Goal: Task Accomplishment & Management: Complete application form

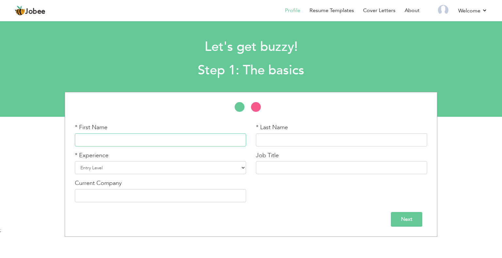
click at [134, 142] on input "text" at bounding box center [160, 140] width 171 height 13
type input "k"
type input "Kalsoom"
click at [315, 138] on input "text" at bounding box center [341, 140] width 171 height 13
type input "Ashraf"
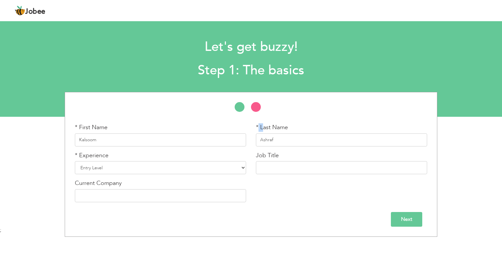
drag, startPoint x: 259, startPoint y: 129, endPoint x: 263, endPoint y: 129, distance: 4.6
click at [263, 129] on label "* Last Name" at bounding box center [272, 128] width 32 height 8
click at [283, 141] on input "Ashraf" at bounding box center [341, 140] width 171 height 13
click at [107, 167] on select "Entry Level Less than 1 Year 1 Year 2 Years 3 Years 4 Years 5 Years 6 Years 7 Y…" at bounding box center [160, 167] width 171 height 13
click at [288, 199] on div "* First Name Kalsoom * Last Name Ashraf * Experience Entry Level Less than 1 Ye…" at bounding box center [251, 166] width 362 height 84
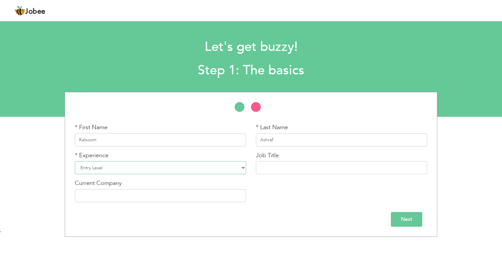
click at [144, 165] on select "Entry Level Less than 1 Year 1 Year 2 Years 3 Years 4 Years 5 Years 6 Years 7 Y…" at bounding box center [160, 167] width 171 height 13
select select "5"
click at [75, 161] on select "Entry Level Less than 1 Year 1 Year 2 Years 3 Years 4 Years 5 Years 6 Years 7 Y…" at bounding box center [160, 167] width 171 height 13
click at [280, 169] on input "text" at bounding box center [341, 167] width 171 height 13
type input "l"
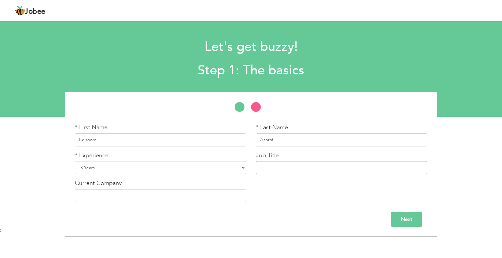
type input "J"
type input "Junior Technician MCH Technology LHV"
click at [162, 194] on input "text" at bounding box center [160, 196] width 171 height 13
click at [287, 207] on div "* First Name Kalsoom * Last Name Ashraf * Experience Entry Level Less than 1 Ye…" at bounding box center [251, 166] width 362 height 84
click at [119, 196] on input "BHU" at bounding box center [160, 196] width 171 height 13
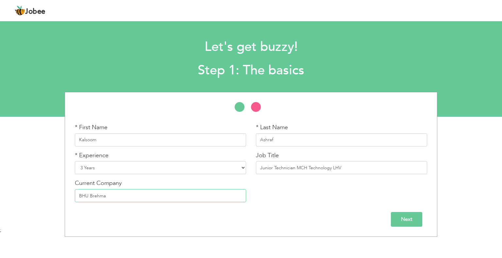
type input "BHU Brehma"
click at [405, 216] on input "Next" at bounding box center [406, 219] width 31 height 15
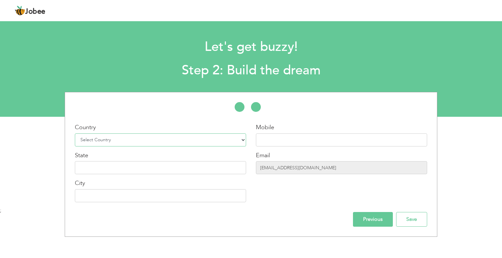
click at [125, 141] on select "Select Country Afghanistan Albania Algeria American Samoa Andorra Angola Anguil…" at bounding box center [160, 140] width 171 height 13
select select "166"
click at [75, 134] on select "Select Country Afghanistan Albania Algeria American Samoa Andorra Angola Anguil…" at bounding box center [160, 140] width 171 height 13
click at [265, 138] on input "text" at bounding box center [341, 140] width 171 height 13
type input "9"
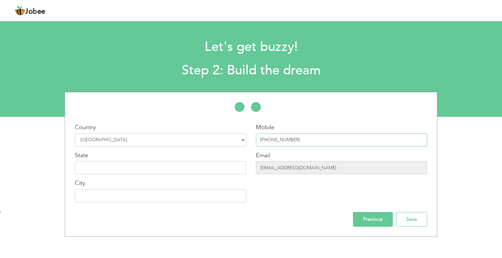
drag, startPoint x: 294, startPoint y: 141, endPoint x: 285, endPoint y: 141, distance: 9.2
click at [285, 141] on input "[PHONE_NUMBER]" at bounding box center [341, 140] width 171 height 13
type input "[PHONE_NUMBER]"
click at [174, 172] on input "text" at bounding box center [160, 167] width 171 height 13
click at [148, 172] on input "text" at bounding box center [160, 167] width 171 height 13
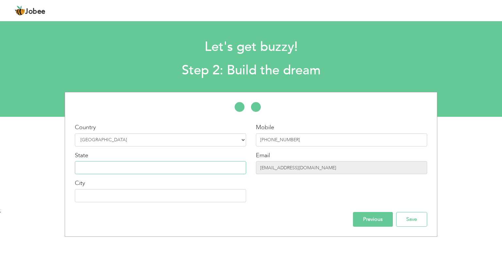
type input "[GEOGRAPHIC_DATA]"
click at [99, 200] on input "text" at bounding box center [160, 196] width 171 height 13
click at [129, 199] on input "text" at bounding box center [160, 196] width 171 height 13
click at [127, 211] on div "Country Select Country Afghanistan Albania Algeria American Samoa Andorra Angol…" at bounding box center [251, 164] width 362 height 125
click at [140, 198] on input "text" at bounding box center [160, 196] width 171 height 13
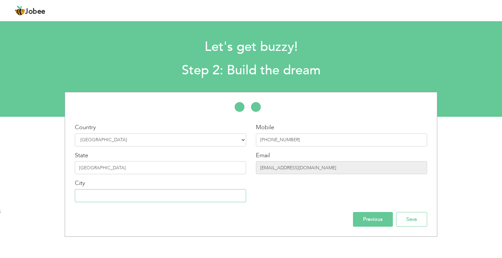
click at [127, 199] on input "text" at bounding box center [160, 196] width 171 height 13
type input "Rawalpindi"
click at [408, 222] on input "Save" at bounding box center [411, 219] width 31 height 15
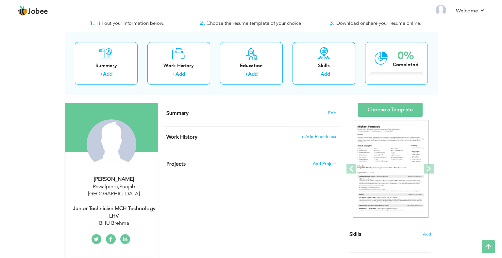
scroll to position [14, 0]
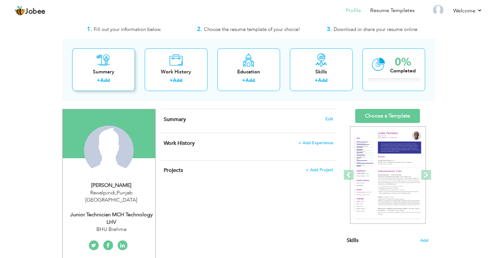
click at [88, 70] on div "Summary" at bounding box center [103, 72] width 52 height 7
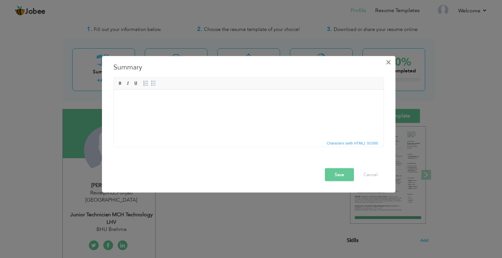
click at [386, 64] on span "×" at bounding box center [389, 62] width 6 height 12
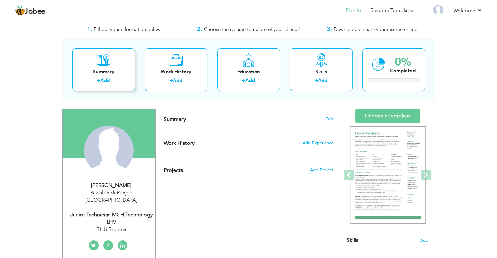
click at [112, 65] on div "Summary + Add" at bounding box center [103, 69] width 63 height 43
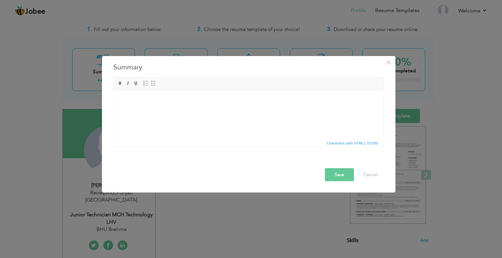
click at [239, 110] on html at bounding box center [248, 100] width 270 height 20
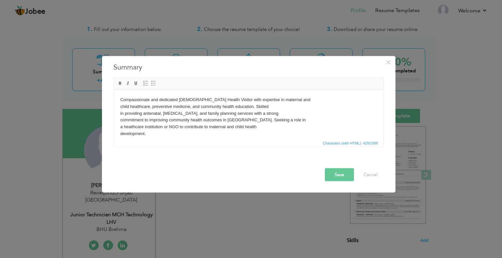
click at [343, 177] on button "Save" at bounding box center [339, 174] width 29 height 13
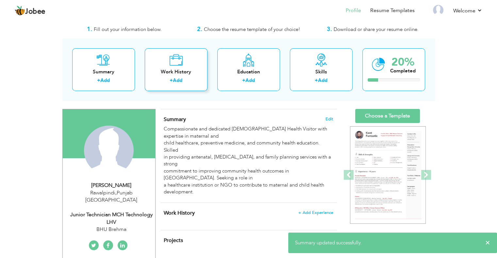
click at [175, 81] on link "Add" at bounding box center [177, 80] width 9 height 7
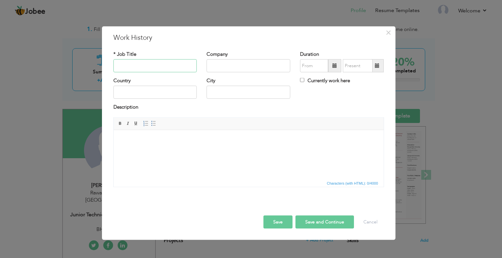
click at [134, 68] on input "text" at bounding box center [155, 65] width 84 height 13
type input "J"
type input "j"
drag, startPoint x: 134, startPoint y: 68, endPoint x: 95, endPoint y: 69, distance: 39.2
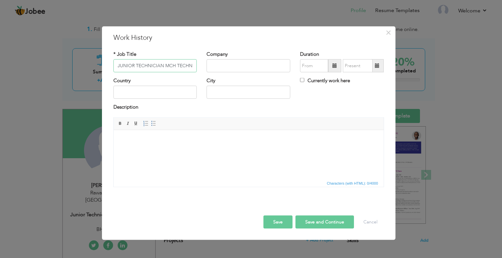
click at [95, 69] on div "× Work History * Job Title JUNIOR TECHNICIAN MCH TECHNOLOGY LHV Company" at bounding box center [251, 129] width 502 height 258
click at [158, 69] on input "JUNIOR TECHNICIAN MCH TECHNOLOGY LHV" at bounding box center [155, 65] width 84 height 13
drag, startPoint x: 175, startPoint y: 64, endPoint x: 205, endPoint y: 63, distance: 30.4
click at [205, 63] on div "* Job Title JUNIOR TECHNICIAN MCH TECHNOLOGY LHV Company Duration Currently wor…" at bounding box center [248, 64] width 280 height 26
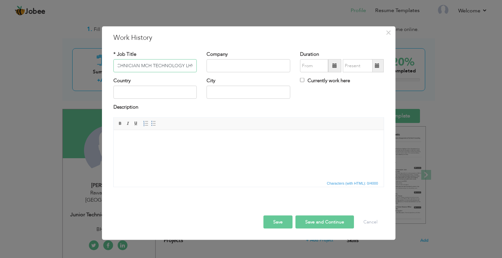
click at [183, 66] on input "JUNIOR TECHNICIAN MCH TECHNOLOGY LHV" at bounding box center [155, 65] width 84 height 13
click at [184, 65] on input "JUNIOR TECHNICIAN MCH TECHNOLOGY LHV" at bounding box center [155, 65] width 84 height 13
click at [194, 67] on input "JUNIOR TECHNICIAN MCH TECHNOLOGY (LHV" at bounding box center [155, 65] width 84 height 13
click at [183, 66] on input "JUNIOR TECHNICIAN MCH TECHNOLOGY (LHV" at bounding box center [155, 65] width 84 height 13
click at [194, 64] on input "JUNIOR TECHNICIAN MCH TECHNOLOGY (LHV" at bounding box center [155, 65] width 84 height 13
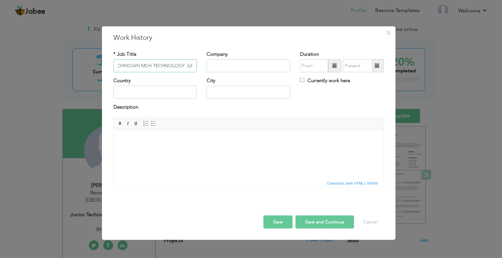
click at [191, 64] on input "JUNIOR TECHNICIAN MCH TECHNOLOGY (LHV" at bounding box center [155, 65] width 84 height 13
type input "JUNIOR TECHNICIAN MCH TECHNOLOGY (LHV)"
click at [235, 68] on input "text" at bounding box center [249, 65] width 84 height 13
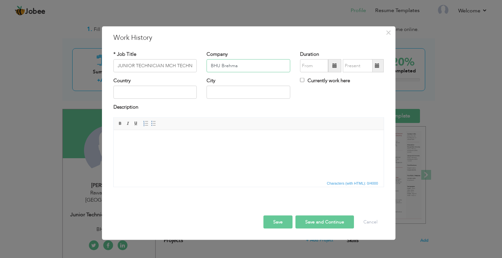
type input "BHU Brehma"
click at [334, 68] on span at bounding box center [334, 65] width 5 height 5
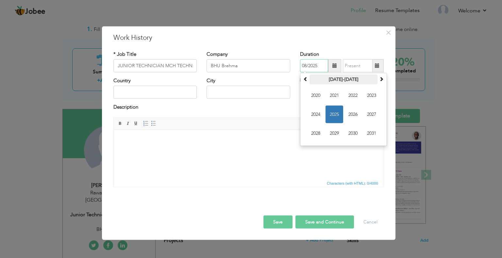
click at [336, 80] on th "2020-2031" at bounding box center [343, 80] width 68 height 10
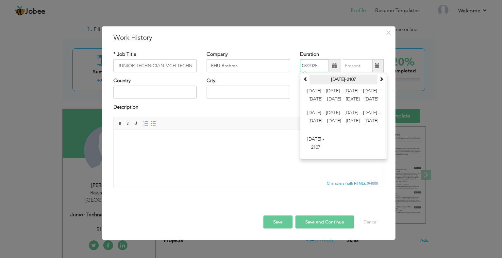
click at [329, 79] on th "2000-2107" at bounding box center [343, 80] width 68 height 10
click at [306, 80] on span at bounding box center [305, 79] width 5 height 5
click at [380, 80] on span at bounding box center [381, 79] width 5 height 5
drag, startPoint x: 339, startPoint y: 82, endPoint x: 341, endPoint y: 99, distance: 17.9
click at [341, 99] on table "2000-2107 2000 - 2011 2012 - 2023 2024 - 2035 2036 - 2047 2048 - 2059 2060 - 20…" at bounding box center [344, 116] width 84 height 83
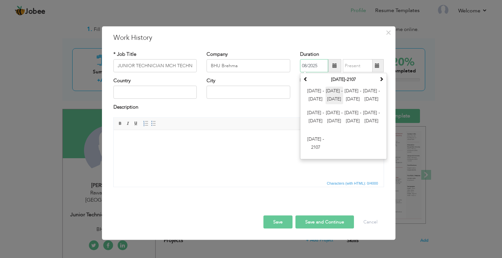
click at [334, 99] on span "2012 - 2023" at bounding box center [334, 96] width 18 height 18
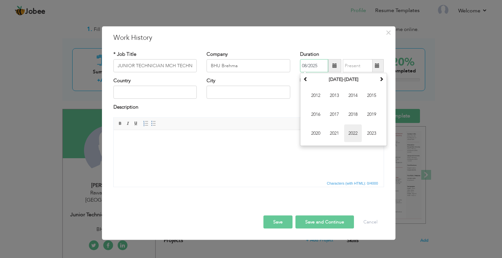
click at [352, 133] on span "2022" at bounding box center [353, 134] width 18 height 18
click at [366, 96] on span "Apr" at bounding box center [372, 96] width 18 height 18
type input "04/2022"
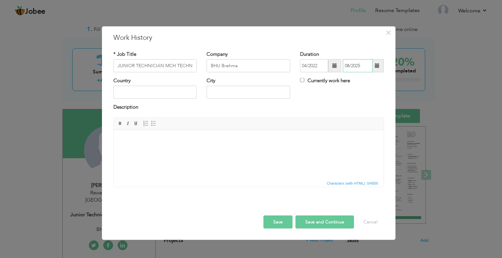
click at [360, 67] on input "08/2025" at bounding box center [358, 65] width 30 height 13
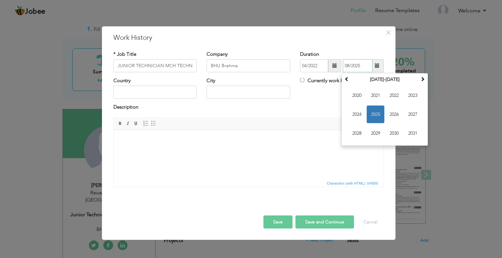
click at [376, 115] on span "2025" at bounding box center [376, 115] width 18 height 18
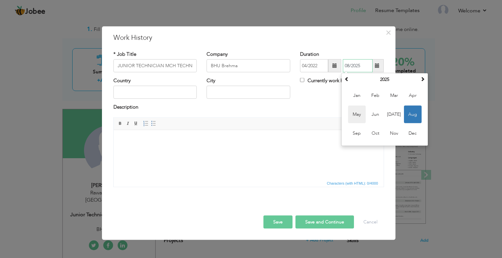
click at [358, 115] on span "May" at bounding box center [357, 115] width 18 height 18
type input "05/2025"
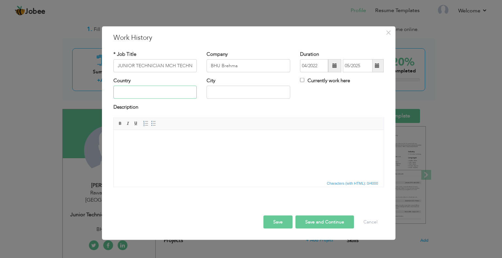
click at [136, 93] on input "text" at bounding box center [155, 92] width 84 height 13
type input "[GEOGRAPHIC_DATA]"
click at [221, 92] on input "Lahore" at bounding box center [249, 92] width 84 height 13
type input "Rawalpindi"
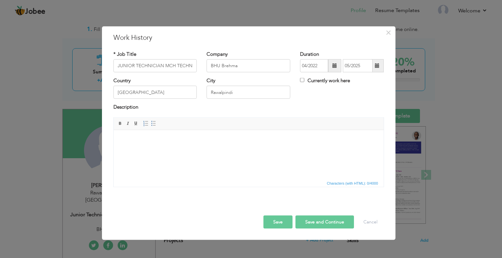
click at [193, 150] on html at bounding box center [248, 140] width 270 height 20
click at [170, 150] on html at bounding box center [248, 140] width 270 height 20
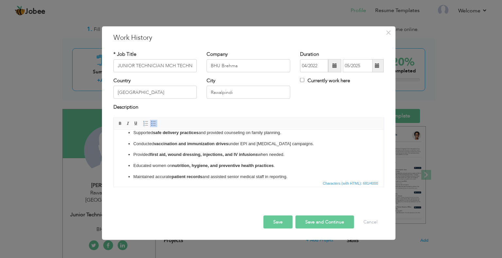
click at [186, 155] on strong "first aid, wound dressing, injections, and IV infusions" at bounding box center [204, 154] width 108 height 5
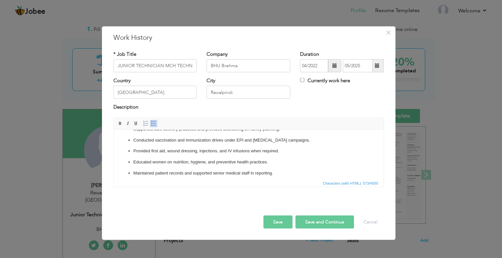
scroll to position [26, 0]
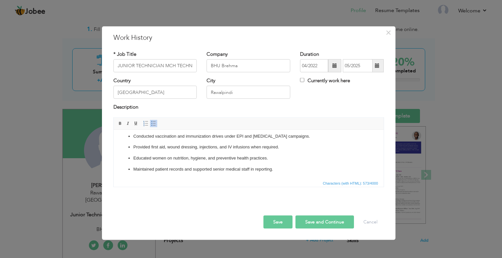
click at [310, 221] on button "Save and Continue" at bounding box center [324, 222] width 58 height 13
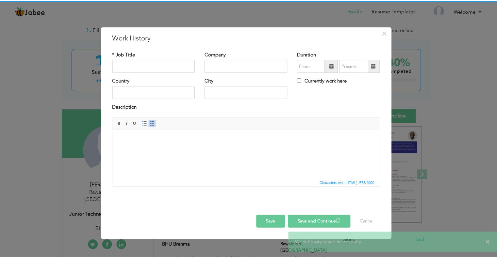
scroll to position [0, 0]
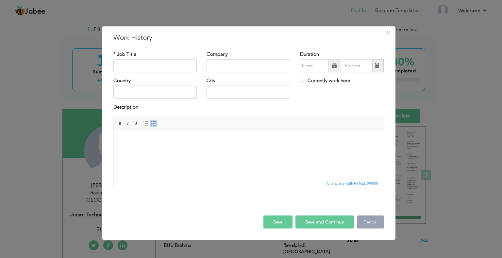
click at [367, 224] on button "Cancel" at bounding box center [370, 222] width 27 height 13
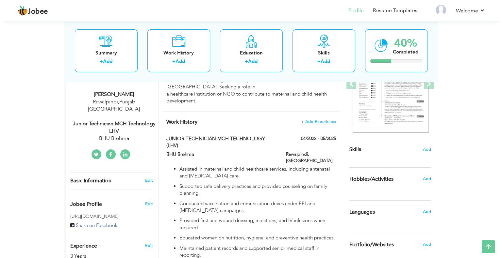
scroll to position [112, 0]
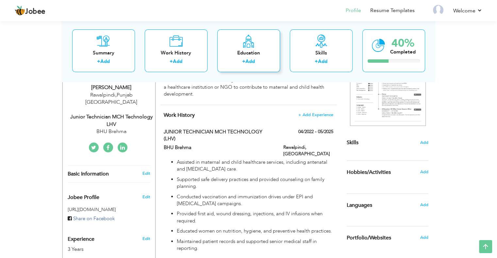
click at [252, 48] on div "Education + Add" at bounding box center [248, 50] width 63 height 43
radio input "true"
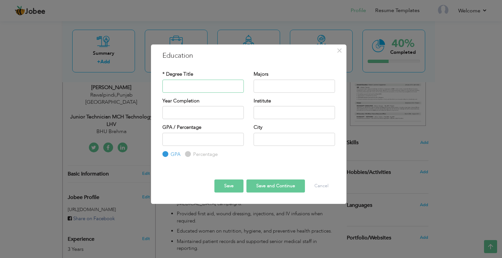
click at [186, 85] on input "text" at bounding box center [202, 86] width 81 height 13
click at [189, 89] on input "text" at bounding box center [202, 86] width 81 height 13
type input "n"
type input "NURSING EXAMINATION"
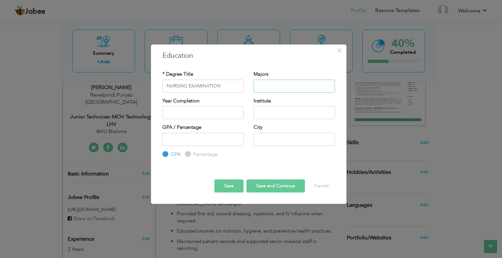
click at [276, 83] on input "text" at bounding box center [294, 86] width 81 height 13
type input "LHV,MID WIFE"
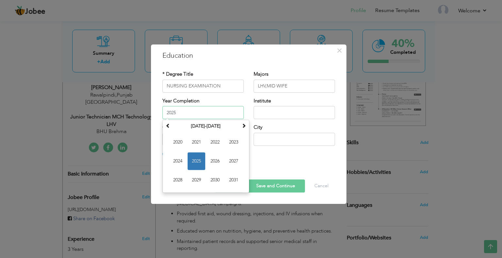
click at [191, 115] on input "2025" at bounding box center [202, 112] width 81 height 13
click at [171, 140] on span "2020" at bounding box center [178, 143] width 18 height 18
type input "2020"
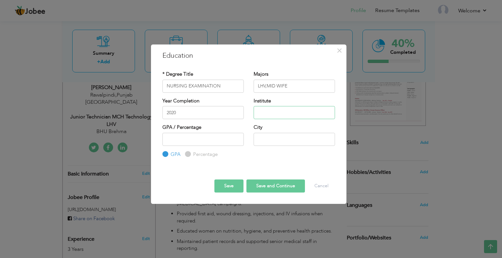
click at [274, 111] on input "text" at bounding box center [294, 112] width 81 height 13
type input "B"
click at [300, 110] on input "PUBLIC HEALTH NURSIN SCHOOK ,OKARA" at bounding box center [294, 112] width 81 height 13
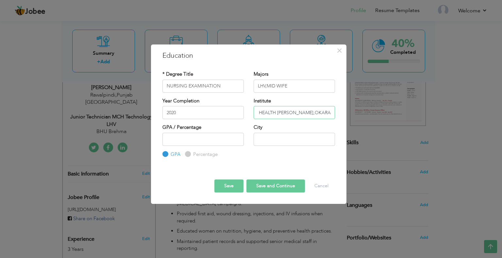
scroll to position [0, 0]
drag, startPoint x: 293, startPoint y: 114, endPoint x: 231, endPoint y: 119, distance: 61.7
click at [231, 119] on div "Year Completion 2020 Institute PUBLIC HEALTH NURSIN SCHOOL,OKARA" at bounding box center [248, 111] width 182 height 26
click at [262, 118] on input "PUBLIC HEALTH NURSIN SCHOOL,OKARA" at bounding box center [294, 112] width 81 height 13
click at [300, 111] on input "PUBLIC HEALTH NURSIN SCHOOL,OKARA" at bounding box center [294, 112] width 81 height 13
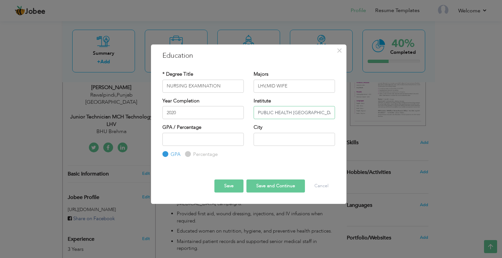
click at [300, 111] on input "PUBLIC HEALTH NURSIN SCHOOL,OKARA" at bounding box center [294, 112] width 81 height 13
click at [308, 113] on input "PUBLIC HEALTH NURSIN SCHOOL,OKARA" at bounding box center [294, 112] width 81 height 13
drag, startPoint x: 316, startPoint y: 113, endPoint x: 342, endPoint y: 115, distance: 26.2
click at [342, 115] on div "× Education * Degree Title NURSING EXAMINATION Majors LHV,MID WIFE Year Complet…" at bounding box center [248, 124] width 195 height 160
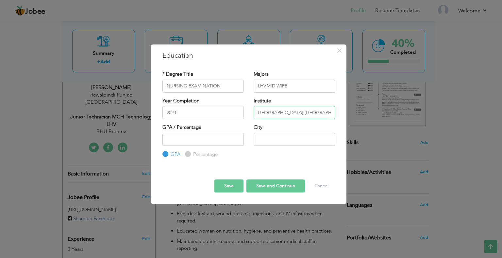
click at [321, 114] on input "PUBLIC HEALTH NURSING SCHOOL,OKARA" at bounding box center [294, 112] width 81 height 13
type input "PUBLIC HEALTH NURSING SCHOOL,OKARA"
click at [190, 140] on input "number" at bounding box center [202, 139] width 81 height 13
click at [182, 128] on label "GPA / Percentage" at bounding box center [181, 127] width 39 height 7
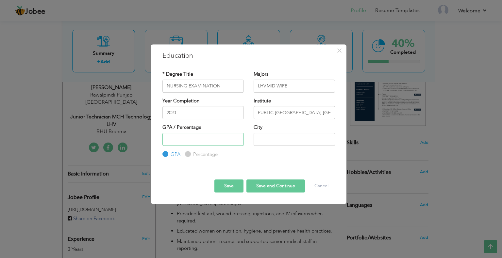
click at [184, 142] on input "number" at bounding box center [202, 139] width 81 height 13
click at [187, 155] on input "Percentage" at bounding box center [187, 154] width 4 height 4
radio input "true"
click at [197, 140] on input "number" at bounding box center [202, 139] width 81 height 13
type input "70"
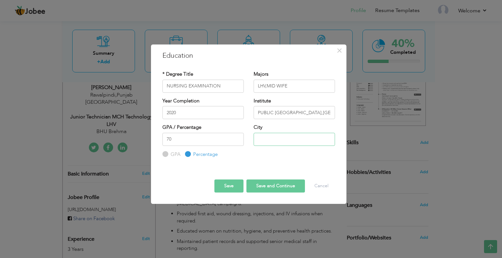
click at [265, 138] on input "text" at bounding box center [294, 139] width 81 height 13
type input "OKARA"
click at [295, 112] on input "PUBLIC HEALTH NURSING SCHOOL,OKARA" at bounding box center [294, 112] width 81 height 13
drag, startPoint x: 312, startPoint y: 111, endPoint x: 368, endPoint y: 119, distance: 55.7
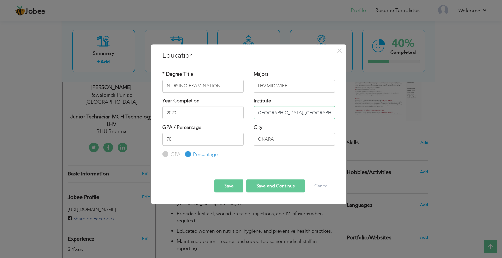
click at [368, 119] on div "× Education * Degree Title NURSING EXAMINATION Majors LHV,MID WIFE" at bounding box center [251, 129] width 502 height 258
click at [322, 110] on input "PUBLIC HEALTH NURSING SCHOOL,OKARA" at bounding box center [294, 112] width 81 height 13
drag, startPoint x: 317, startPoint y: 113, endPoint x: 354, endPoint y: 114, distance: 37.3
click at [348, 113] on div "× Education * Degree Title NURSING EXAMINATION Majors LHV,MID WIFE" at bounding box center [251, 129] width 502 height 258
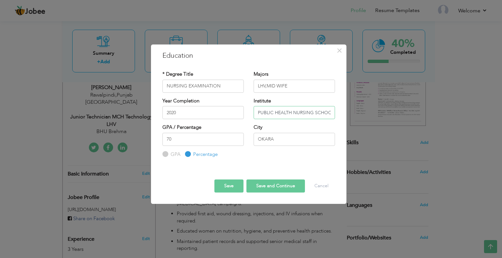
drag, startPoint x: 327, startPoint y: 115, endPoint x: 218, endPoint y: 124, distance: 108.8
click at [204, 115] on div "Year Completion 2020 Institute PUBLIC HEALTH NURSING SCHOOL" at bounding box center [248, 111] width 182 height 26
click at [267, 114] on input "PUBLIC HEALTH NURSING SCHOOL" at bounding box center [294, 112] width 81 height 13
drag, startPoint x: 307, startPoint y: 113, endPoint x: 352, endPoint y: 117, distance: 44.9
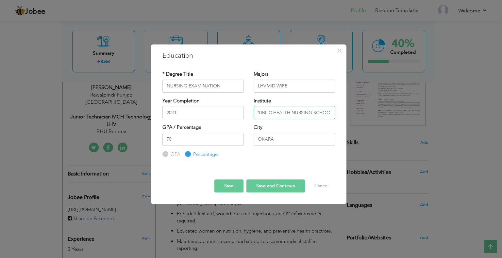
click at [352, 117] on div "× Education * Degree Title NURSING EXAMINATION Majors LHV,MID WIFE" at bounding box center [251, 129] width 502 height 258
type input "PUBLIC HEALTH NURSING SCHOOL"
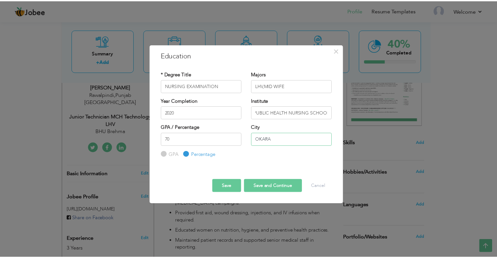
scroll to position [0, 0]
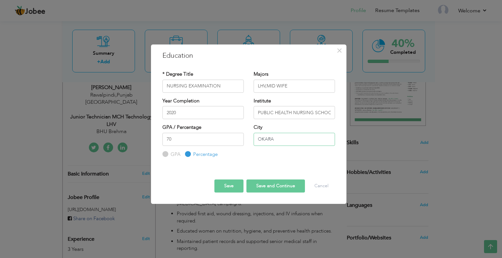
click at [267, 140] on input "OKARA" at bounding box center [294, 139] width 81 height 13
click at [256, 168] on div "Save Save and Continue Delete Cancel" at bounding box center [248, 180] width 182 height 34
click at [269, 190] on button "Save and Continue" at bounding box center [275, 186] width 58 height 13
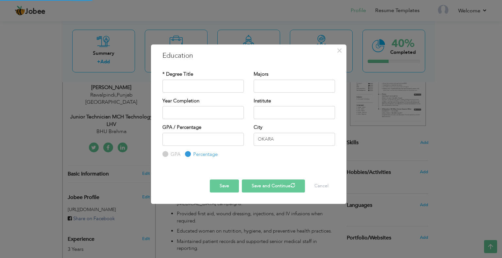
radio input "true"
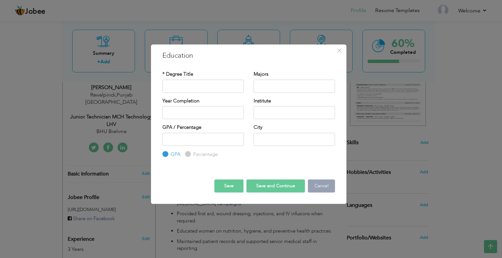
click at [321, 189] on button "Cancel" at bounding box center [321, 186] width 27 height 13
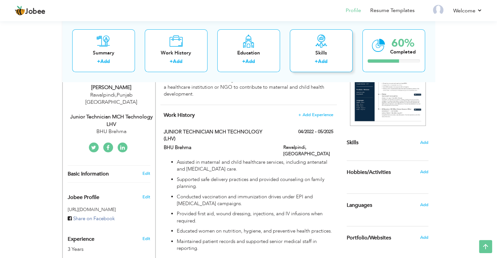
click at [313, 52] on div "Skills" at bounding box center [321, 53] width 52 height 7
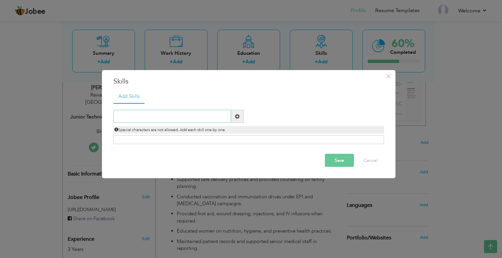
click at [155, 119] on input "text" at bounding box center [172, 116] width 118 height 13
click at [392, 78] on button "×" at bounding box center [388, 76] width 10 height 10
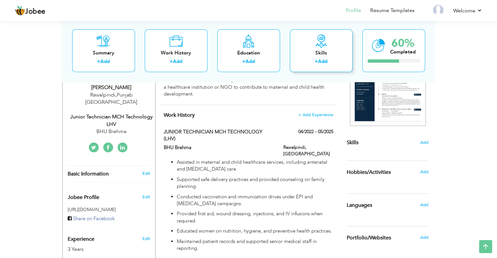
click at [310, 53] on div "Skills" at bounding box center [321, 53] width 52 height 7
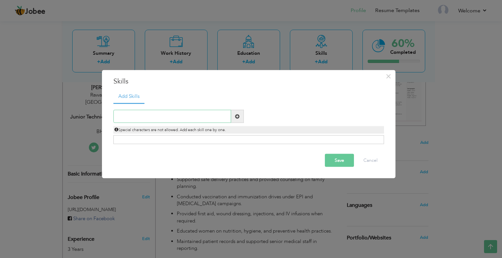
click at [174, 115] on input "text" at bounding box center [172, 116] width 118 height 13
click at [218, 116] on input "text" at bounding box center [172, 116] width 118 height 13
click at [141, 121] on input "text" at bounding box center [172, 116] width 118 height 13
paste input "Maternal & Child Health Care: Antenatal, postnatal"
type input "Maternal & Child Health Care: Antenatal, postnatal"
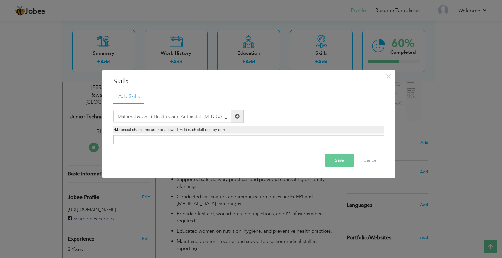
click at [239, 118] on span at bounding box center [237, 116] width 5 height 5
click at [150, 113] on input "text" at bounding box center [172, 116] width 118 height 13
paste input "Maternal & Child Health Care: Antenatal, postnatal"
click at [167, 119] on input "Maternal & Child Health Care: Antenatal, postnatal" at bounding box center [172, 116] width 118 height 13
paste input "and Child Health Care"
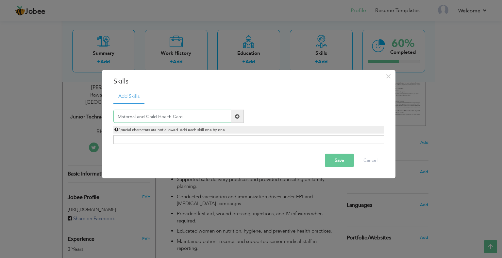
type input "Maternal and Child Health Care"
click at [238, 118] on span at bounding box center [237, 116] width 5 height 5
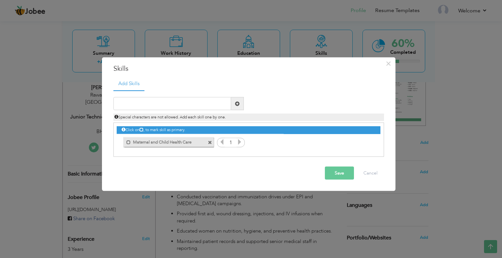
click at [238, 144] on icon at bounding box center [240, 142] width 6 height 6
click at [221, 144] on icon at bounding box center [222, 142] width 6 height 6
click at [239, 145] on icon at bounding box center [240, 142] width 6 height 6
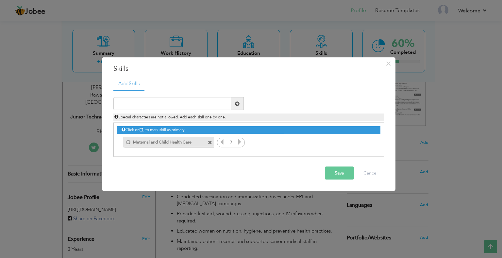
click at [239, 145] on icon at bounding box center [240, 142] width 6 height 6
click at [222, 145] on icon at bounding box center [222, 142] width 6 height 6
click at [222, 146] on span at bounding box center [222, 143] width 6 height 8
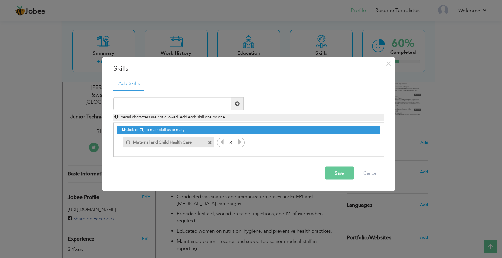
click at [222, 146] on span at bounding box center [222, 143] width 6 height 8
click at [239, 140] on icon at bounding box center [240, 142] width 6 height 6
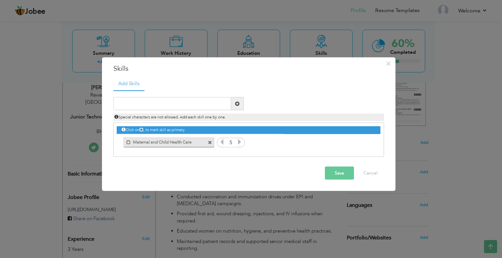
click at [222, 142] on icon at bounding box center [222, 142] width 6 height 6
click at [242, 141] on icon at bounding box center [240, 142] width 6 height 6
click at [208, 101] on input "text" at bounding box center [172, 103] width 118 height 13
click at [238, 106] on span at bounding box center [237, 103] width 5 height 5
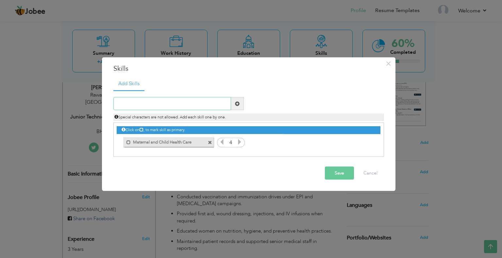
click at [184, 104] on input "text" at bounding box center [172, 103] width 118 height 13
paste input "Antenatal Care"
type input "Antenatal Care"
click at [236, 104] on span at bounding box center [237, 103] width 5 height 5
click at [366, 145] on icon at bounding box center [368, 142] width 6 height 6
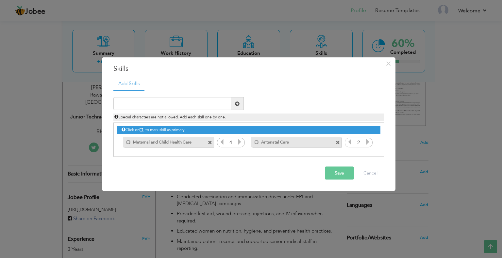
click at [366, 145] on icon at bounding box center [368, 142] width 6 height 6
click at [156, 108] on input "text" at bounding box center [172, 103] width 118 height 13
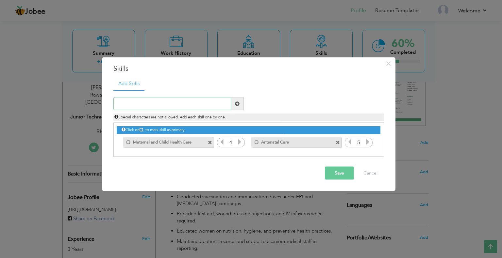
paste input "[MEDICAL_DATA] Care"
type input "[MEDICAL_DATA] Care"
click at [233, 107] on span at bounding box center [237, 103] width 13 height 13
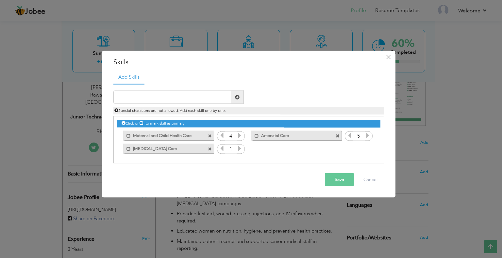
click at [240, 149] on icon at bounding box center [240, 149] width 6 height 6
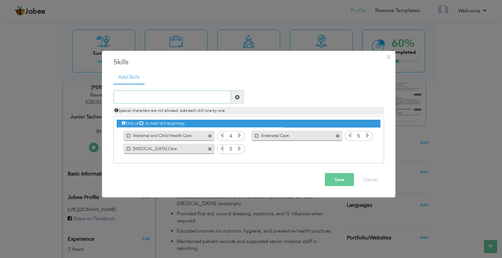
click at [154, 96] on input "text" at bounding box center [172, 97] width 118 height 13
paste input "Family Planning Services"
type input "Family Planning Services"
click at [234, 98] on span at bounding box center [237, 97] width 13 height 13
click at [368, 148] on icon at bounding box center [368, 149] width 6 height 6
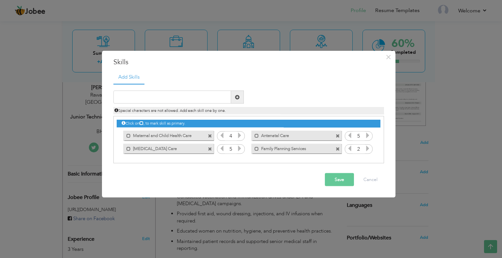
click at [368, 148] on icon at bounding box center [368, 149] width 6 height 6
click at [150, 99] on input "text" at bounding box center [172, 97] width 118 height 13
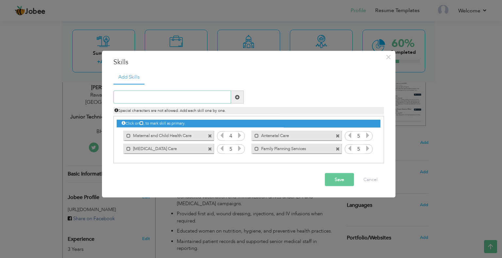
paste input "Immunization and Vaccination"
type input "Immunization and Vaccination"
click at [238, 96] on span at bounding box center [237, 97] width 5 height 5
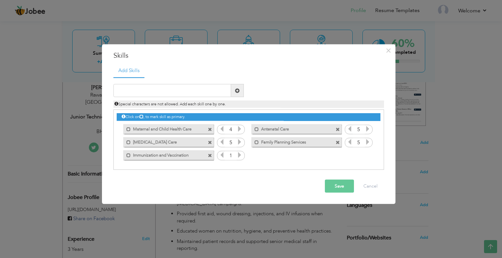
click at [240, 158] on icon at bounding box center [240, 155] width 6 height 6
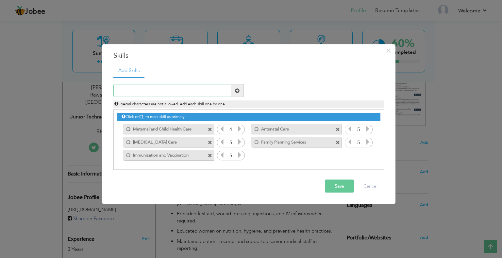
click at [180, 90] on input "text" at bounding box center [172, 90] width 118 height 13
paste input "First Aid and Basic Emergency Care"
type input "First Aid and Basic Emergency Care"
click at [239, 92] on span at bounding box center [237, 90] width 5 height 5
click at [366, 158] on icon at bounding box center [368, 155] width 6 height 6
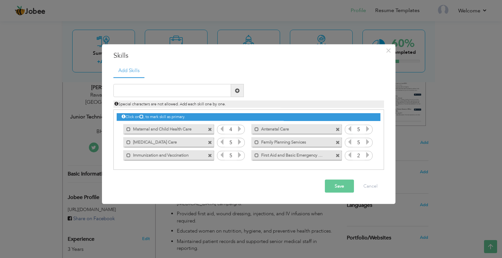
click at [366, 158] on icon at bounding box center [368, 155] width 6 height 6
click at [349, 157] on icon at bounding box center [350, 155] width 6 height 6
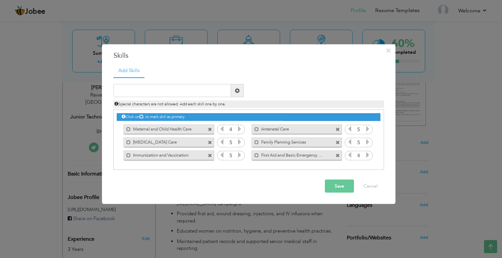
click at [349, 157] on icon at bounding box center [350, 155] width 6 height 6
click at [157, 96] on input "text" at bounding box center [172, 90] width 118 height 13
paste input "Patient Counseling"
type input "Patient Counseling"
click at [233, 92] on span at bounding box center [237, 90] width 13 height 13
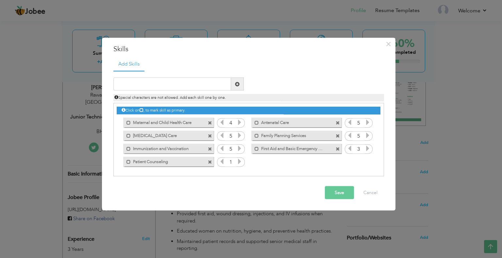
click at [240, 165] on icon at bounding box center [240, 162] width 6 height 6
click at [149, 83] on input "text" at bounding box center [172, 84] width 118 height 13
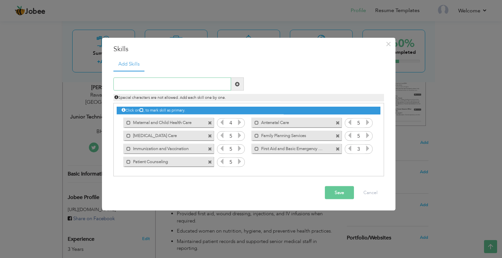
paste input "Health Education"
type input "Health Education"
click at [234, 87] on span at bounding box center [237, 84] width 13 height 13
click at [368, 164] on icon at bounding box center [368, 162] width 6 height 6
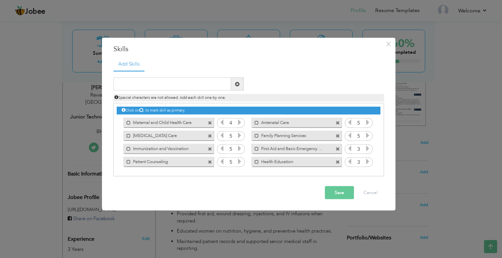
click at [367, 164] on icon at bounding box center [368, 162] width 6 height 6
click at [367, 148] on icon at bounding box center [368, 149] width 6 height 6
click at [337, 193] on button "Save" at bounding box center [339, 193] width 29 height 13
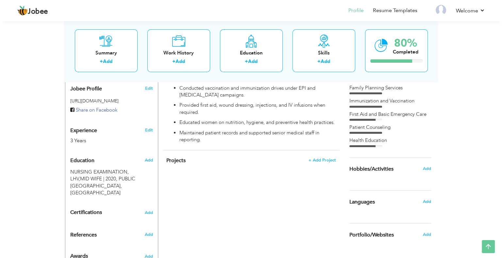
scroll to position [240, 0]
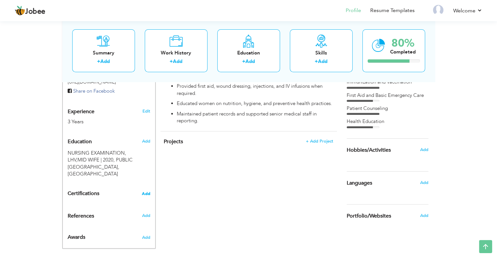
click at [142, 192] on span "Add" at bounding box center [146, 194] width 8 height 5
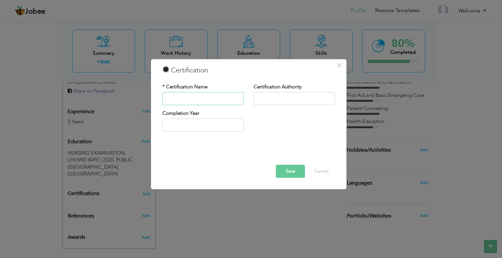
click at [185, 104] on input "text" at bounding box center [202, 98] width 81 height 13
type input "06 DAYS TRAINING OF PUBLIC SERVICE PROVIDERS"
click at [293, 96] on input "text" at bounding box center [294, 98] width 81 height 13
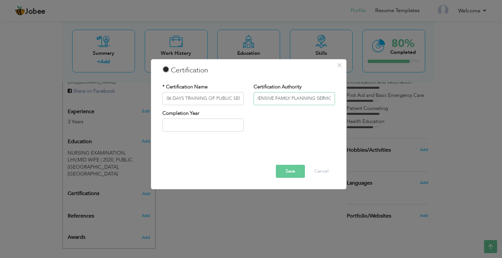
scroll to position [0, 51]
type input "LARC AND COMPREHENSIVE FAMILY PLANNING SERVICES"
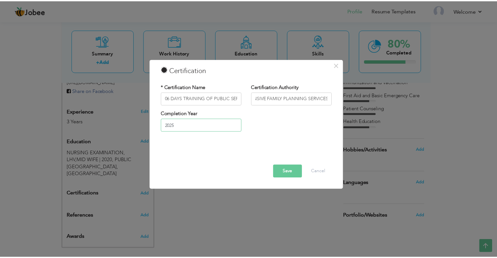
scroll to position [0, 0]
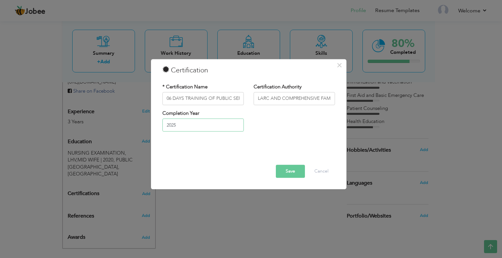
click at [193, 129] on input "2025" at bounding box center [202, 125] width 81 height 13
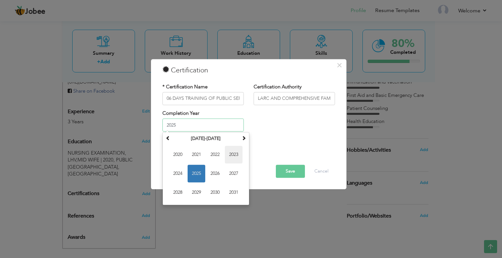
click at [231, 157] on span "2023" at bounding box center [234, 155] width 18 height 18
type input "2023"
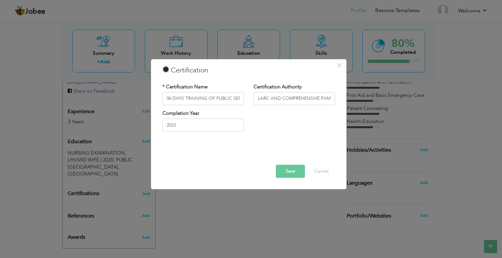
click at [289, 168] on button "Save" at bounding box center [290, 171] width 29 height 13
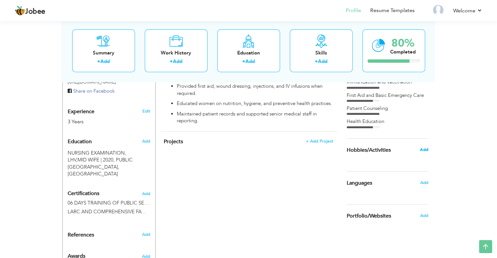
click at [425, 148] on span "Add" at bounding box center [424, 150] width 8 height 6
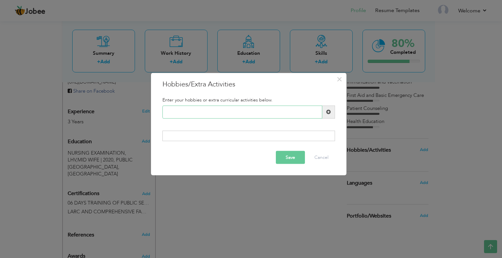
click at [213, 111] on input "text" at bounding box center [242, 112] width 160 height 13
paste input "Community health awarenes"
type input "Community health awarenes"
click at [328, 112] on span at bounding box center [328, 112] width 5 height 5
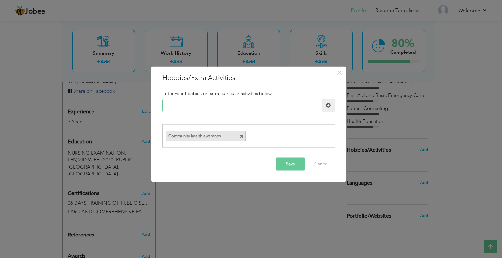
click at [250, 110] on input "text" at bounding box center [242, 105] width 160 height 13
paste input "Participating in vaccinat"
type input "Participating in vaccinat"
click at [330, 107] on span at bounding box center [328, 105] width 5 height 5
click at [204, 102] on input "text" at bounding box center [242, 105] width 160 height 13
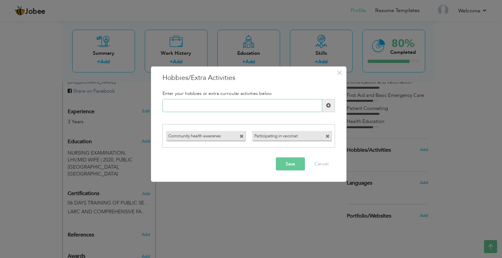
paste input "Teaching and mentoring [PERSON_NAME]"
type input "Teaching and mentoring [PERSON_NAME]"
click at [327, 106] on span at bounding box center [328, 105] width 5 height 5
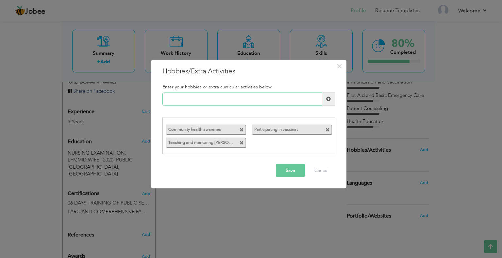
click at [226, 96] on input "text" at bounding box center [242, 98] width 160 height 13
paste input "Reading medical journals"
type input "Reading medical journals"
drag, startPoint x: 328, startPoint y: 102, endPoint x: 257, endPoint y: 111, distance: 71.8
click at [257, 111] on div "Enter your hobbies or extra curricular activities below. Reading medical journa…" at bounding box center [248, 119] width 182 height 80
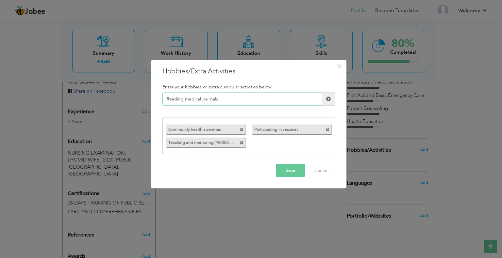
click at [227, 100] on input "Reading medical journals" at bounding box center [242, 98] width 160 height 13
click at [325, 100] on span at bounding box center [328, 98] width 13 height 13
click at [286, 175] on button "Save" at bounding box center [290, 170] width 29 height 13
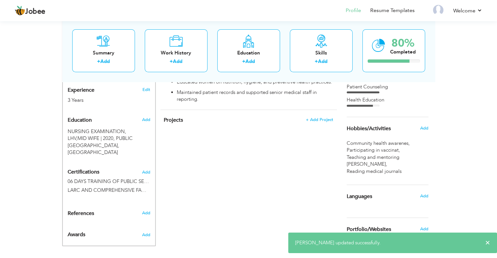
scroll to position [264, 0]
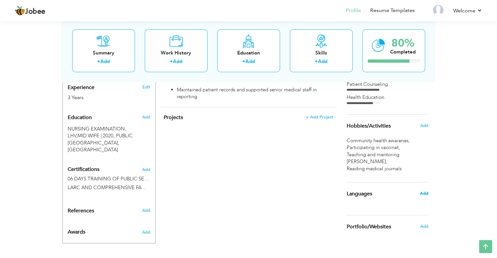
click at [423, 191] on span "Add" at bounding box center [424, 194] width 8 height 6
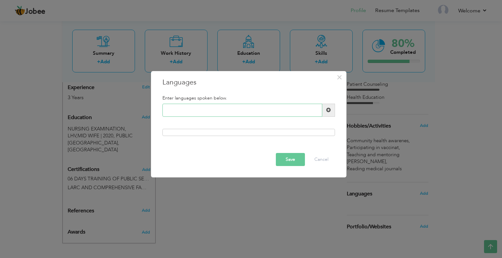
click at [182, 110] on input "text" at bounding box center [242, 110] width 160 height 13
type input "R"
click at [197, 113] on input "R" at bounding box center [242, 110] width 160 height 13
type input "e"
type input "English"
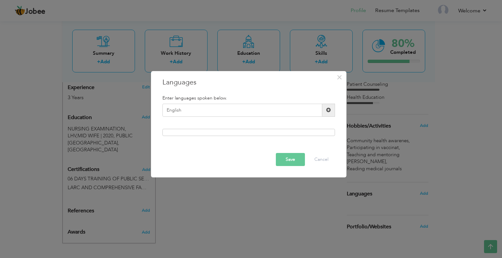
click at [327, 108] on span at bounding box center [328, 110] width 5 height 5
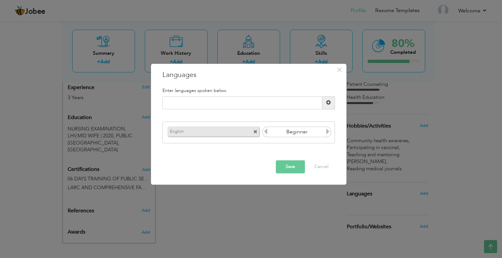
click at [329, 132] on icon at bounding box center [328, 132] width 6 height 6
click at [325, 134] on icon at bounding box center [328, 132] width 6 height 6
click at [329, 134] on icon at bounding box center [328, 132] width 6 height 6
click at [264, 134] on icon at bounding box center [266, 132] width 6 height 6
click at [185, 106] on input "text" at bounding box center [242, 102] width 160 height 13
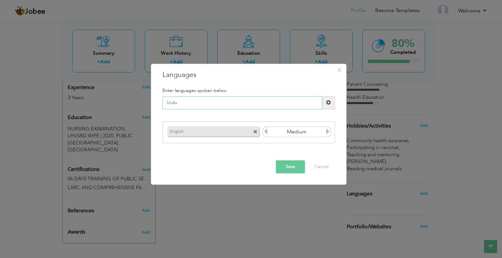
type input "Urdu"
click at [329, 106] on span at bounding box center [328, 102] width 13 height 13
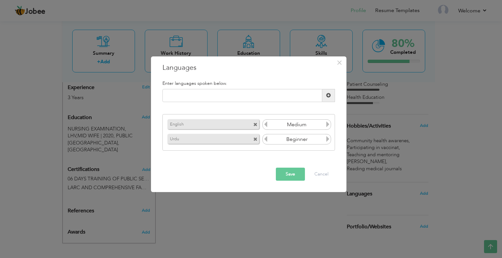
click at [328, 141] on icon at bounding box center [328, 139] width 6 height 6
click at [212, 95] on input "text" at bounding box center [242, 95] width 160 height 13
type input "Punjabi"
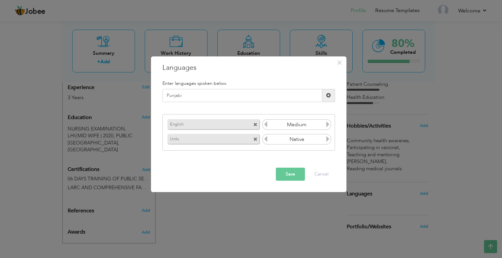
click at [327, 98] on span at bounding box center [328, 95] width 13 height 13
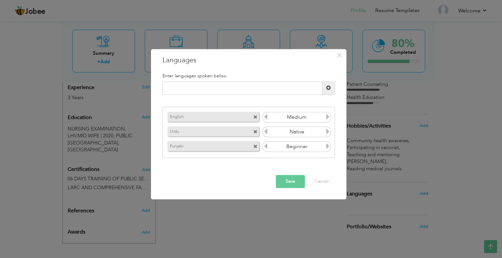
click at [326, 149] on icon at bounding box center [328, 147] width 6 height 6
click at [201, 87] on input "text" at bounding box center [242, 88] width 160 height 13
drag, startPoint x: 201, startPoint y: 92, endPoint x: 155, endPoint y: 89, distance: 46.2
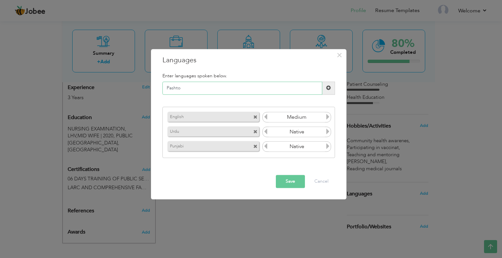
click at [154, 89] on div "× Languages Enter languages spoken below. Pashto Please enter a valid language." at bounding box center [248, 124] width 195 height 151
paste input "text"
type input "Pashto"
click at [328, 89] on span at bounding box center [328, 88] width 5 height 5
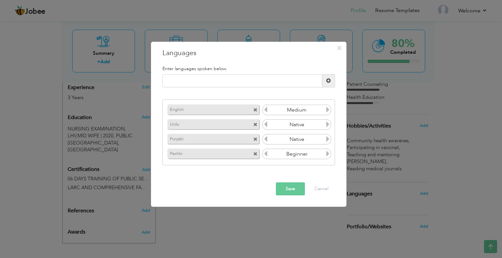
click at [327, 157] on icon at bounding box center [328, 154] width 6 height 6
click at [262, 157] on div "Pashto" at bounding box center [214, 153] width 96 height 13
click at [262, 156] on div "Beginner" at bounding box center [296, 154] width 69 height 10
click at [264, 156] on icon at bounding box center [266, 154] width 6 height 6
click at [290, 189] on button "Save" at bounding box center [290, 189] width 29 height 13
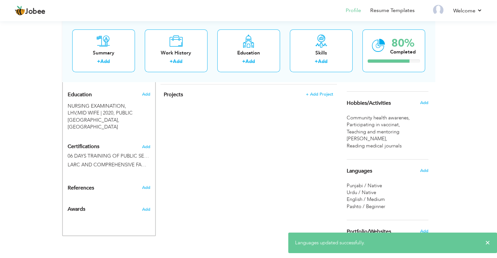
scroll to position [292, 0]
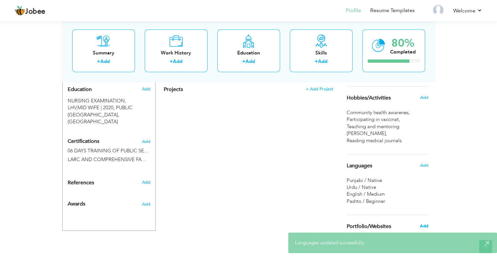
click at [425, 224] on span "Add" at bounding box center [424, 227] width 8 height 6
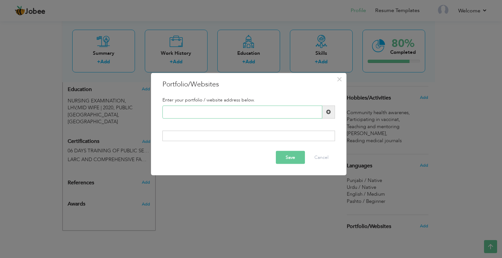
click at [195, 115] on input "text" at bounding box center [242, 112] width 160 height 13
click at [210, 114] on input "text" at bounding box center [242, 112] width 160 height 13
paste input "https://pshealthpunjab.gov.pk/"
drag, startPoint x: 260, startPoint y: 110, endPoint x: 133, endPoint y: 113, distance: 127.5
click at [139, 107] on div "× Portfolio/Websites Enter your portfolio / website address below. https://pshe…" at bounding box center [251, 129] width 502 height 258
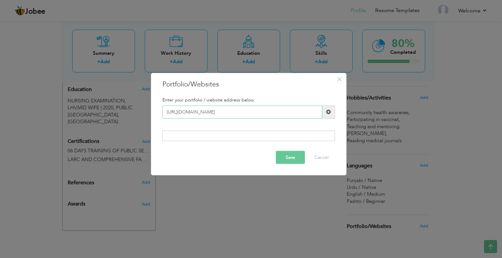
paste input "Home/BHU"
type input "[URL][DOMAIN_NAME]"
click at [289, 160] on button "Save" at bounding box center [290, 157] width 29 height 13
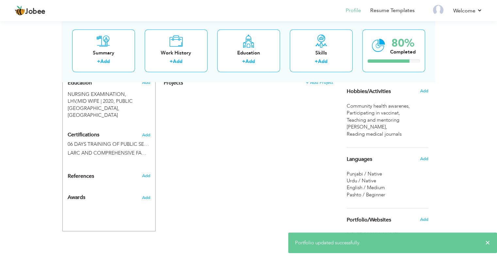
scroll to position [299, 0]
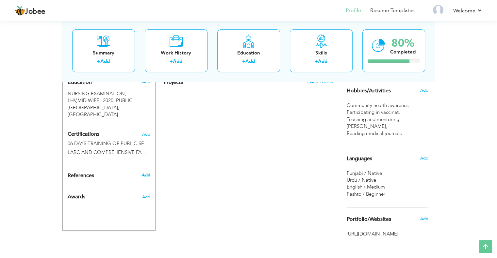
click at [147, 173] on span "Add" at bounding box center [145, 176] width 8 height 6
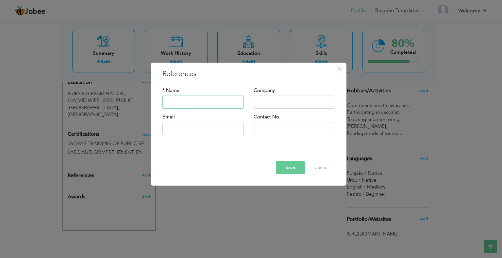
type input "d"
click at [195, 102] on input "Dr." at bounding box center [202, 102] width 81 height 13
click at [183, 104] on input "Dr." at bounding box center [202, 102] width 81 height 13
type input "Dr. Ali Farhaan"
click at [272, 102] on input "text" at bounding box center [294, 102] width 81 height 13
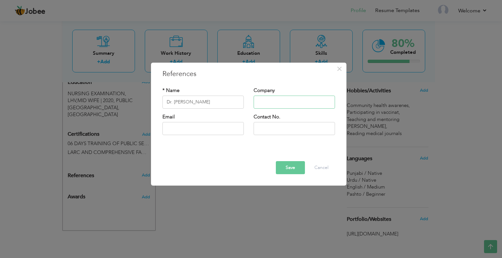
type input "b"
type input "BHU Brehma"
click at [186, 130] on input "text" at bounding box center [202, 128] width 81 height 13
type input "[EMAIL_ADDRESS][DOMAIN_NAME]"
click at [276, 137] on div "Contact No." at bounding box center [294, 127] width 91 height 26
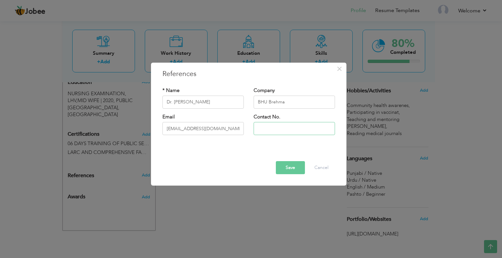
click at [271, 131] on input "text" at bounding box center [294, 128] width 81 height 13
type input "0"
click at [266, 131] on input "[PHONE_NUMBER]" at bounding box center [294, 128] width 81 height 13
click at [272, 129] on input "+9233355469019" at bounding box center [294, 128] width 81 height 13
drag, startPoint x: 265, startPoint y: 128, endPoint x: 257, endPoint y: 128, distance: 7.9
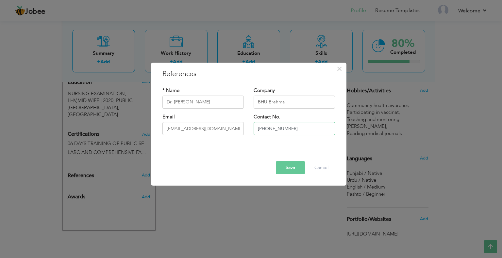
click at [257, 128] on input "[PHONE_NUMBER]" at bounding box center [294, 128] width 81 height 13
type input "[PHONE_NUMBER]"
click at [291, 166] on button "Save" at bounding box center [290, 167] width 29 height 13
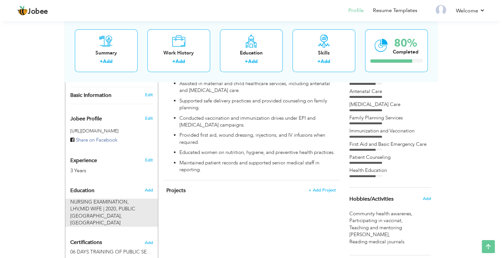
scroll to position [201, 0]
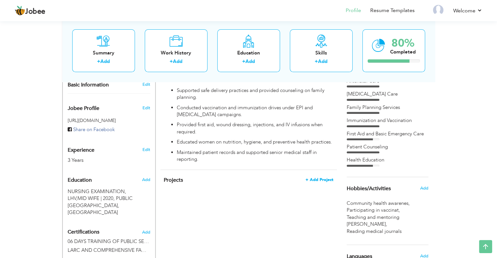
click at [311, 178] on span "+ Add Project" at bounding box center [320, 180] width 28 height 5
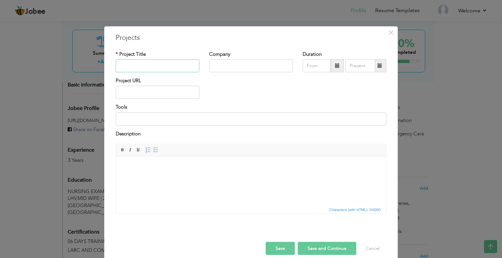
paste input "Community Maternal and Child Health Awareness Program"
drag, startPoint x: 187, startPoint y: 67, endPoint x: 299, endPoint y: 68, distance: 111.4
click at [299, 68] on div "* Project Title Community Maternal and Child Health Awareness Program Company D…" at bounding box center [251, 64] width 280 height 26
type input "Community Maternal and Child Health Awareness Program"
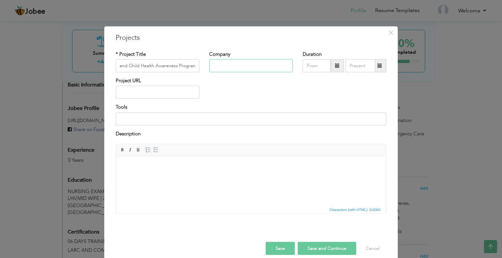
scroll to position [0, 0]
click at [236, 70] on input "text" at bounding box center [251, 65] width 84 height 13
type input "BHU BREHMA"
click at [317, 68] on input "08/2025" at bounding box center [317, 65] width 28 height 13
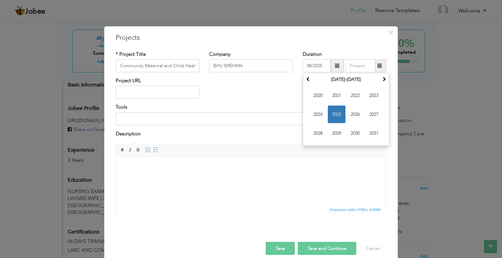
click at [345, 51] on div "Duration 08/2025 August 2025 Su Mo Tu We Th Fr Sa 27 28 29 30 31 1 2 3 4 5 6 7 …" at bounding box center [345, 62] width 84 height 22
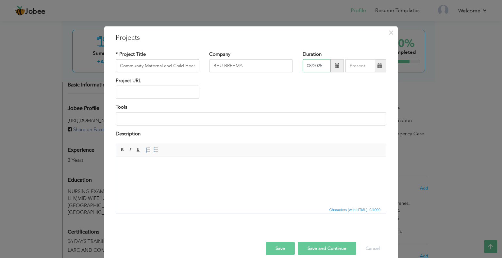
click at [318, 70] on input "08/2025" at bounding box center [317, 65] width 28 height 13
click at [312, 70] on input "08/2025" at bounding box center [317, 65] width 28 height 13
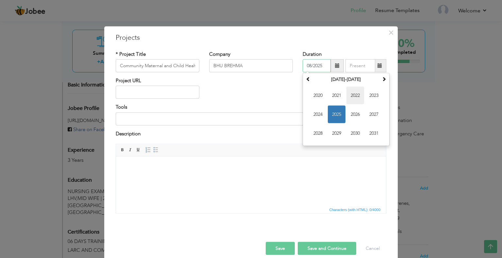
click at [356, 98] on span "2022" at bounding box center [355, 96] width 18 height 18
click at [321, 99] on span "Jan" at bounding box center [318, 96] width 18 height 18
type input "01/2022"
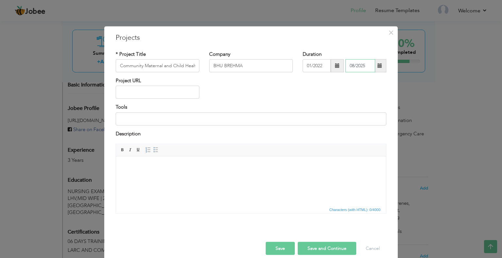
click at [354, 68] on input "08/2025" at bounding box center [360, 65] width 30 height 13
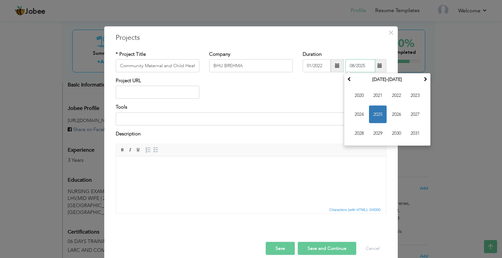
click at [374, 111] on span "2025" at bounding box center [378, 115] width 18 height 18
click at [361, 96] on span "Jan" at bounding box center [359, 96] width 18 height 18
type input "01/2025"
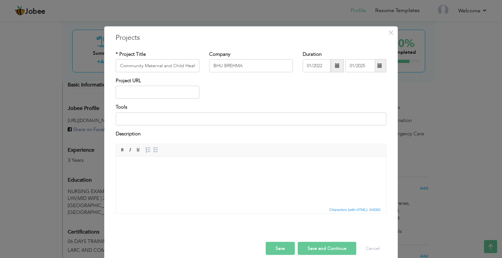
click at [302, 99] on div "Project URL" at bounding box center [251, 90] width 280 height 26
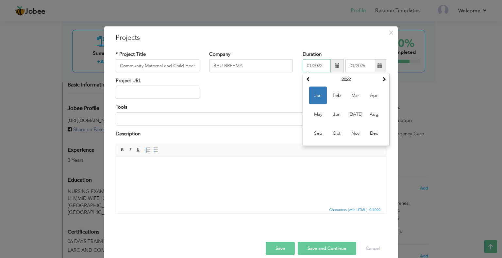
click at [315, 67] on input "01/2022" at bounding box center [317, 65] width 28 height 13
click at [371, 115] on span "Aug" at bounding box center [374, 115] width 18 height 18
type input "08/2022"
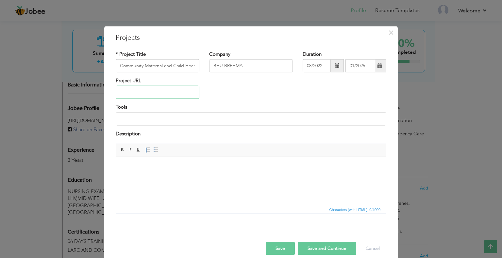
click at [139, 93] on input "text" at bounding box center [158, 92] width 84 height 13
paste input "[URL][DOMAIN_NAME]"
type input "[URL][DOMAIN_NAME]"
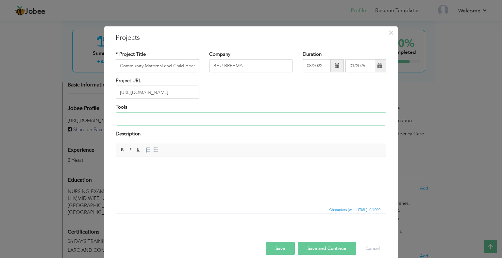
click at [150, 121] on input at bounding box center [251, 118] width 271 height 13
paste input "Health education materials, counseling guides, vaccination kits, patient record…"
type input "Health education materials, counseling guides, vaccination kits, patient record…"
drag, startPoint x: 158, startPoint y: 176, endPoint x: 252, endPoint y: 311, distance: 163.7
click at [158, 176] on html at bounding box center [251, 167] width 270 height 20
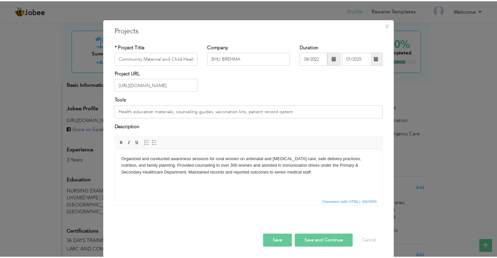
scroll to position [8, 0]
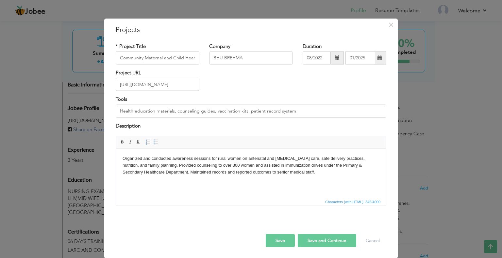
click at [266, 244] on button "Save" at bounding box center [280, 241] width 29 height 13
type input "BHU Brehma"
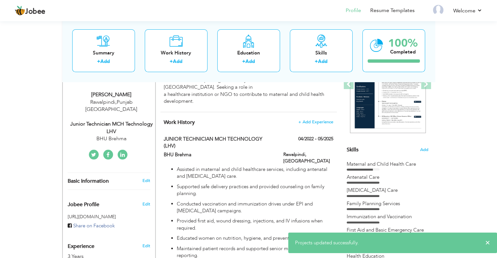
scroll to position [0, 0]
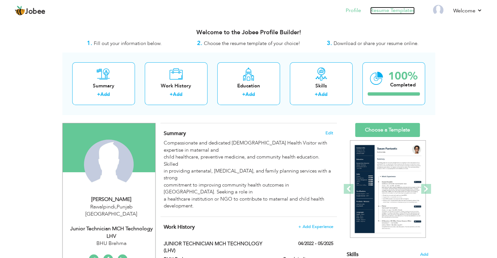
click at [378, 8] on link "Resume Templates" at bounding box center [392, 11] width 44 height 8
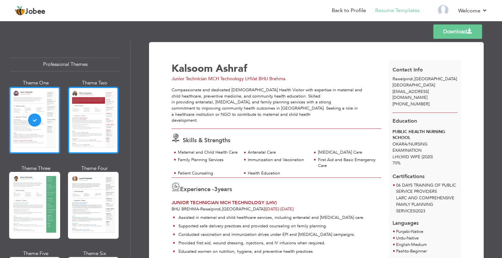
click at [81, 121] on div at bounding box center [93, 120] width 51 height 67
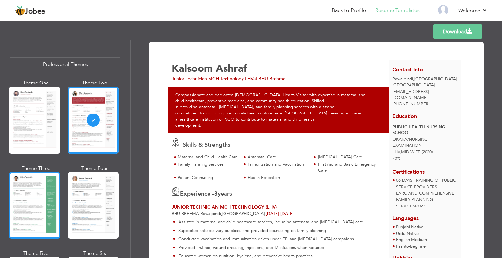
click at [30, 195] on div at bounding box center [34, 205] width 51 height 67
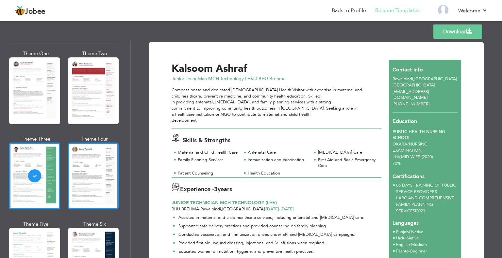
scroll to position [33, 0]
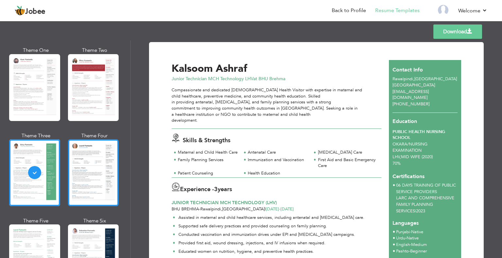
click at [97, 178] on div at bounding box center [93, 173] width 51 height 67
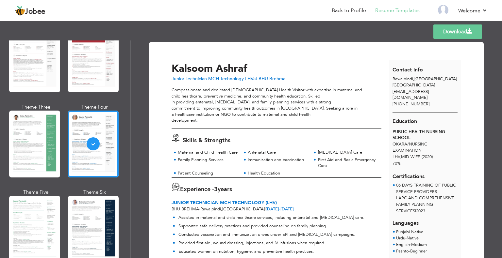
scroll to position [65, 0]
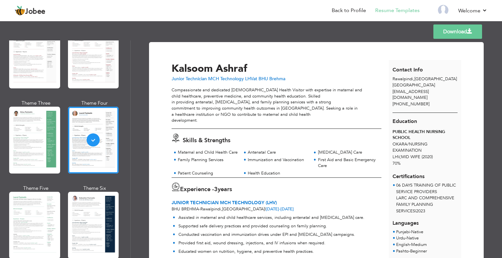
click at [44, 204] on div at bounding box center [34, 225] width 51 height 67
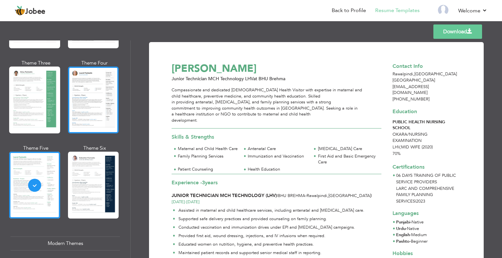
scroll to position [131, 0]
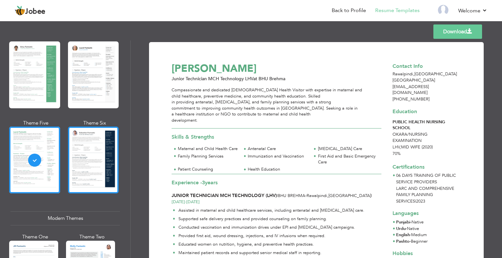
click at [83, 162] on div at bounding box center [93, 160] width 51 height 67
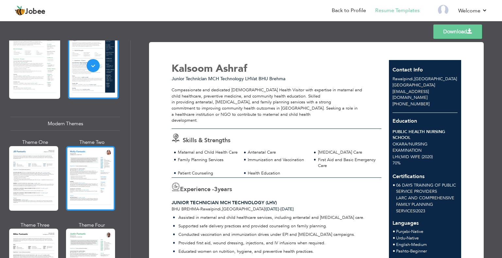
scroll to position [229, 0]
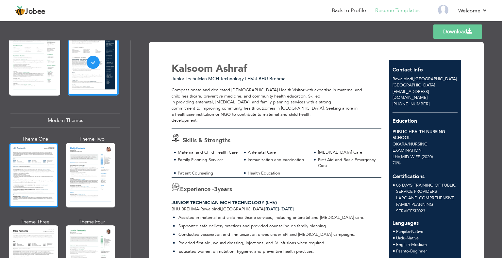
click at [37, 177] on div at bounding box center [33, 175] width 49 height 65
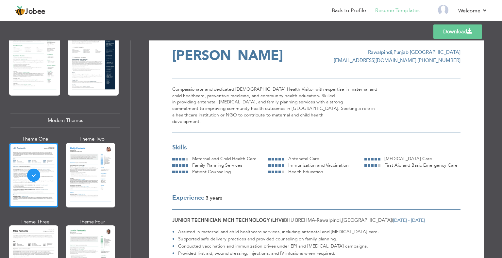
scroll to position [0, 0]
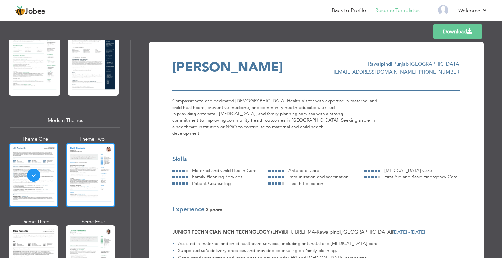
click at [103, 181] on div at bounding box center [90, 175] width 49 height 65
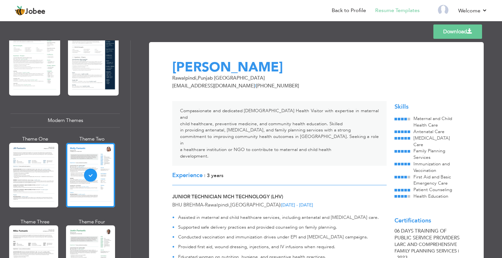
drag, startPoint x: 170, startPoint y: 71, endPoint x: 271, endPoint y: 67, distance: 100.7
click at [271, 67] on div "Kalsoom Ashraf" at bounding box center [291, 67] width 247 height 13
click at [199, 80] on span "Rawalpindi , Punjab Pakistan" at bounding box center [218, 78] width 92 height 7
click at [180, 78] on span "Rawalpindi , Punjab Pakistan" at bounding box center [218, 78] width 92 height 7
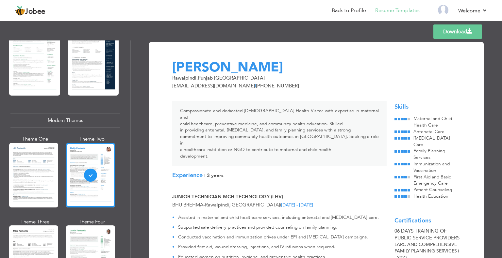
click at [185, 97] on div "Compassionate and dedicated Lady Health Visitor with expertise in maternal and …" at bounding box center [279, 255] width 222 height 330
click at [353, 7] on link "Back to Profile" at bounding box center [349, 11] width 34 height 8
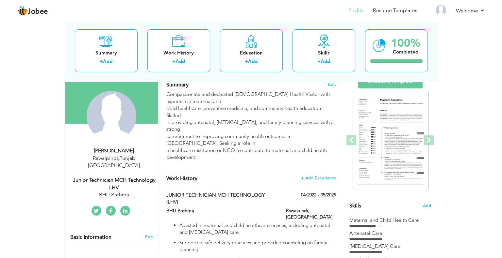
scroll to position [65, 0]
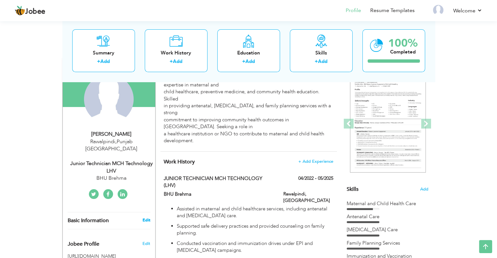
click at [146, 218] on link "Edit" at bounding box center [146, 221] width 8 height 6
type input "Kalsoom"
type input "Ashraf"
type input "[PHONE_NUMBER]"
select select "number:166"
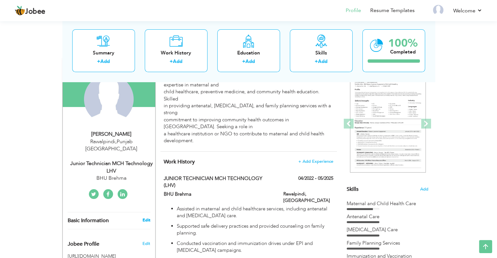
type input "[GEOGRAPHIC_DATA]"
type input "Rawalpindi"
select select "number:5"
type input "BHU Brehma"
type input "Junior Technician MCH Technology LHV"
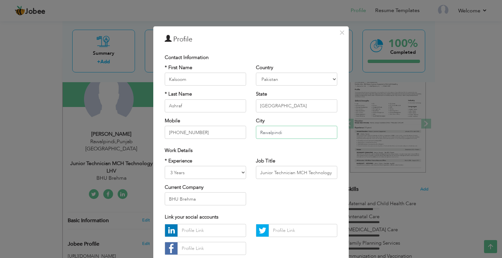
click at [272, 133] on input "Rawalpindi" at bounding box center [296, 132] width 81 height 13
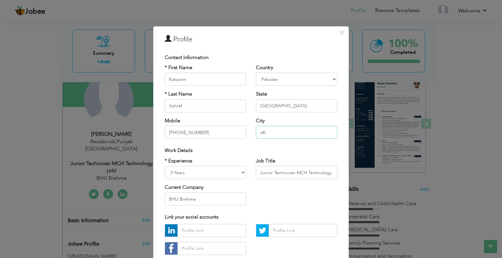
type input "o"
type input "Okara"
select select "number:191"
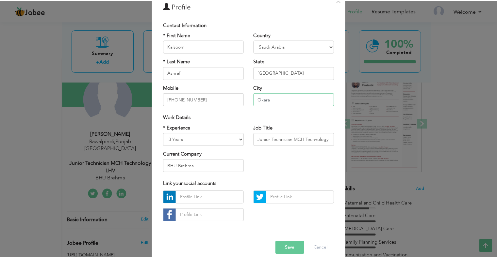
scroll to position [41, 0]
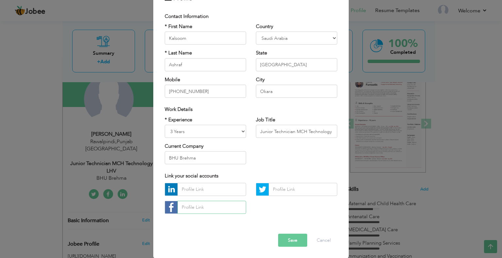
click at [197, 206] on input "text" at bounding box center [211, 207] width 69 height 13
click at [294, 237] on button "Save" at bounding box center [292, 240] width 29 height 13
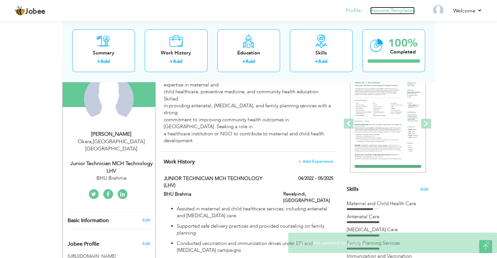
click at [393, 11] on link "Resume Templates" at bounding box center [392, 11] width 44 height 8
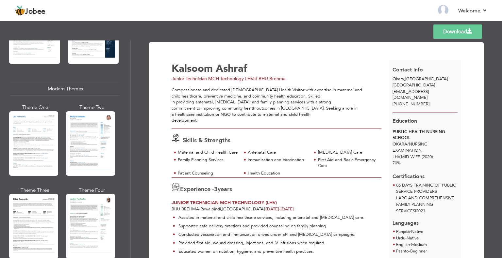
scroll to position [261, 0]
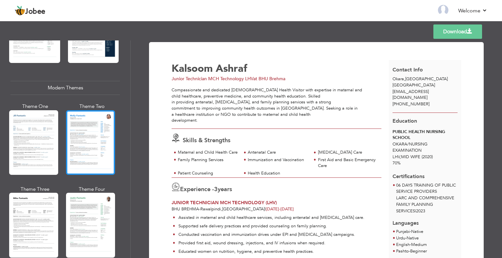
click at [101, 146] on div at bounding box center [90, 142] width 49 height 65
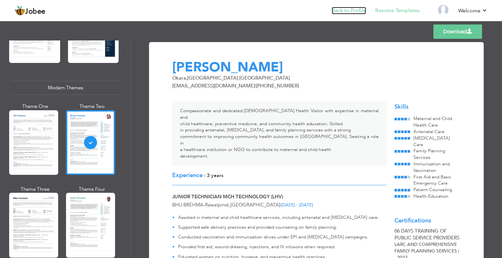
click at [348, 9] on link "Back to Profile" at bounding box center [349, 11] width 34 height 8
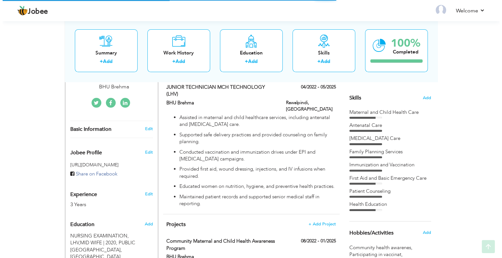
scroll to position [163, 0]
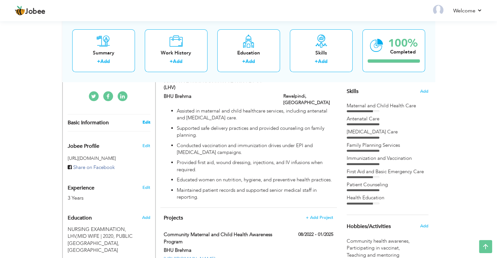
click at [144, 120] on link "Edit" at bounding box center [146, 123] width 8 height 6
type input "Kalsoom"
type input "Ashraf"
type input "[PHONE_NUMBER]"
select select "number:191"
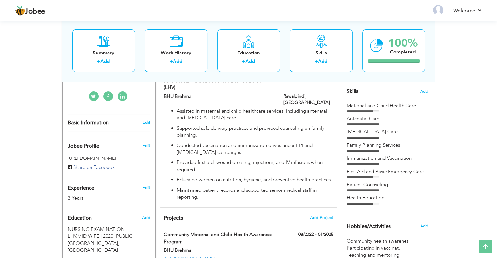
type input "[GEOGRAPHIC_DATA]"
type input "Okara"
select select "number:5"
type input "BHU Brehma"
type input "Junior Technician MCH Technology LHV"
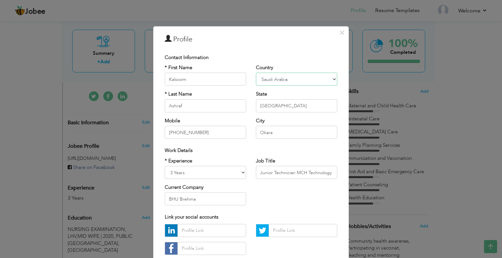
click at [272, 81] on select "[GEOGRAPHIC_DATA] [GEOGRAPHIC_DATA] [GEOGRAPHIC_DATA] [US_STATE] [GEOGRAPHIC_DA…" at bounding box center [296, 79] width 81 height 13
select select "number:166"
click at [256, 73] on select "[GEOGRAPHIC_DATA] [GEOGRAPHIC_DATA] [GEOGRAPHIC_DATA] [US_STATE] [GEOGRAPHIC_DA…" at bounding box center [296, 79] width 81 height 13
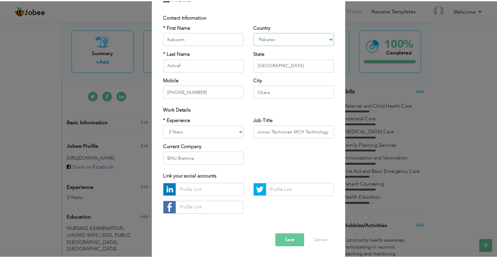
scroll to position [41, 0]
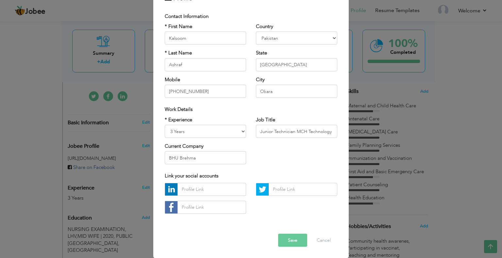
click at [286, 241] on button "Save" at bounding box center [292, 240] width 29 height 13
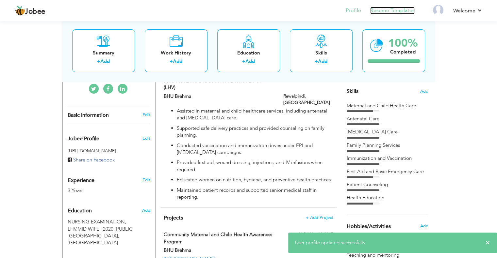
click at [375, 8] on link "Resume Templates" at bounding box center [392, 11] width 44 height 8
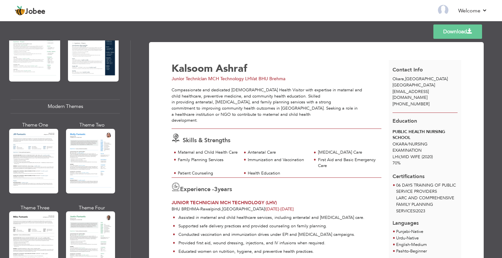
scroll to position [261, 0]
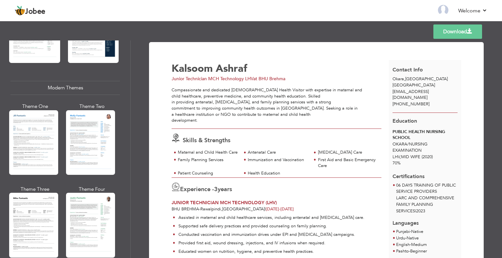
click at [93, 144] on div at bounding box center [90, 142] width 49 height 65
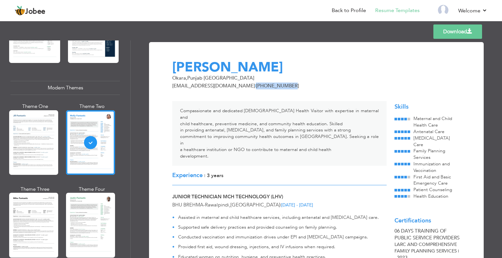
drag, startPoint x: 248, startPoint y: 88, endPoint x: 287, endPoint y: 87, distance: 38.2
click at [287, 87] on div "[EMAIL_ADDRESS][DOMAIN_NAME] | [PHONE_NUMBER]" at bounding box center [291, 86] width 247 height 7
click at [213, 135] on div "Compassionate and dedicated Lady Health Visitor with expertise in maternal and …" at bounding box center [279, 133] width 214 height 65
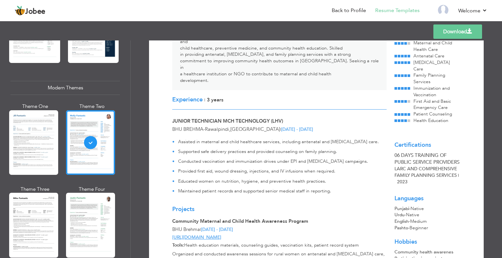
scroll to position [98, 0]
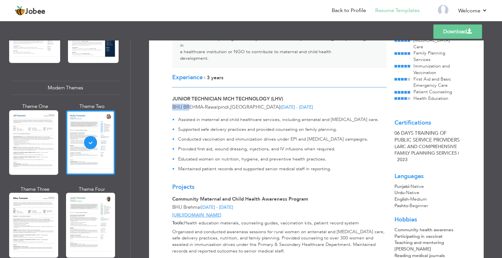
drag, startPoint x: 170, startPoint y: 95, endPoint x: 188, endPoint y: 94, distance: 17.3
click at [188, 104] on div "BHU Brehma - Rawalpindi , Pakistan | Apr 2022 - May 2025" at bounding box center [279, 107] width 222 height 7
drag, startPoint x: 198, startPoint y: 98, endPoint x: 205, endPoint y: 98, distance: 6.9
click at [198, 104] on div "BHU Brehma - Rawalpindi , Pakistan | Apr 2022 - May 2025" at bounding box center [279, 107] width 222 height 7
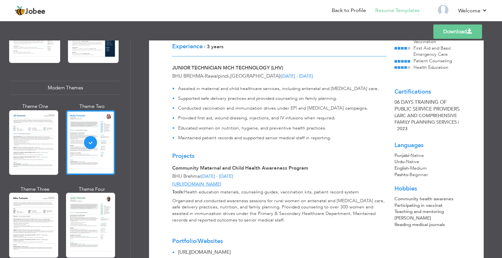
scroll to position [163, 0]
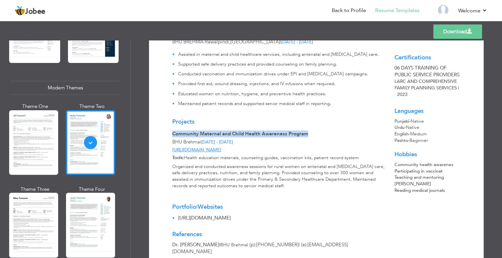
drag, startPoint x: 171, startPoint y: 119, endPoint x: 329, endPoint y: 121, distance: 158.5
click at [329, 131] on div "Community Maternal and Child Health Awareness Program" at bounding box center [279, 134] width 214 height 7
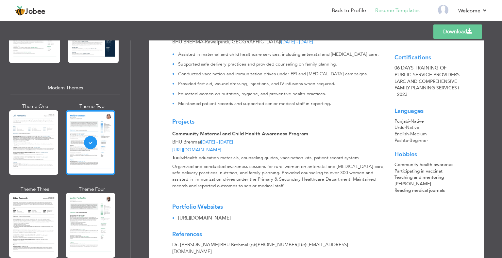
click at [258, 164] on div "Organized and conducted awareness sessions for rural women on antenatal and [ME…" at bounding box center [279, 177] width 222 height 26
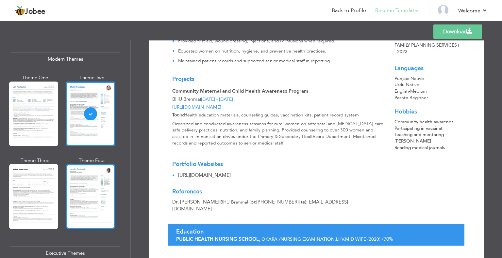
scroll to position [294, 0]
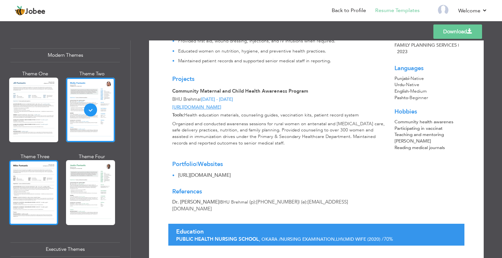
click at [39, 187] on div at bounding box center [33, 192] width 49 height 65
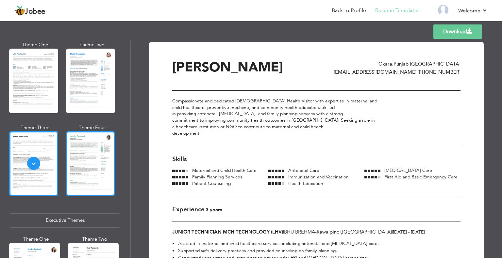
scroll to position [327, 0]
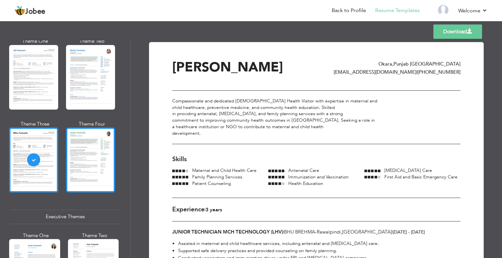
click at [75, 161] on div at bounding box center [90, 160] width 49 height 65
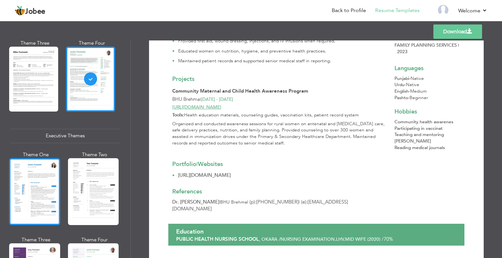
scroll to position [425, 0]
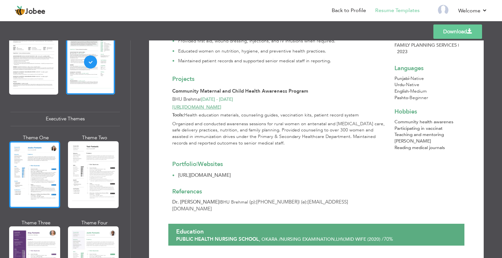
click at [31, 174] on div at bounding box center [34, 174] width 51 height 67
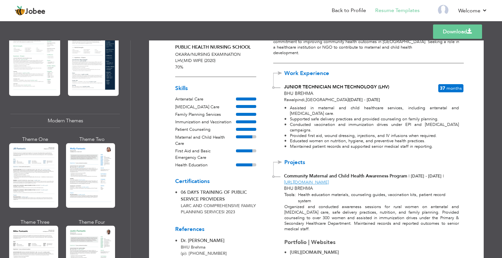
scroll to position [55, 0]
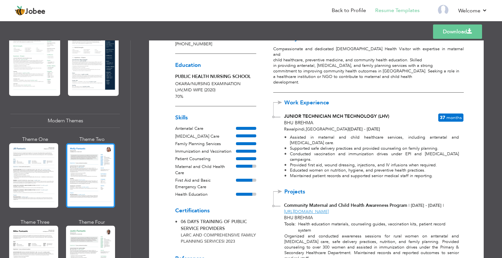
click at [94, 175] on div at bounding box center [90, 175] width 49 height 65
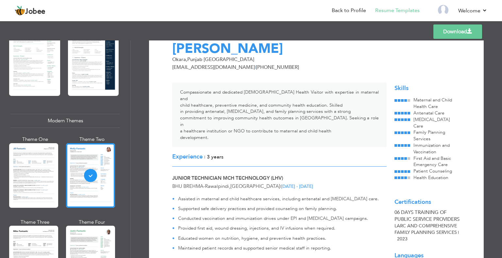
scroll to position [10, 0]
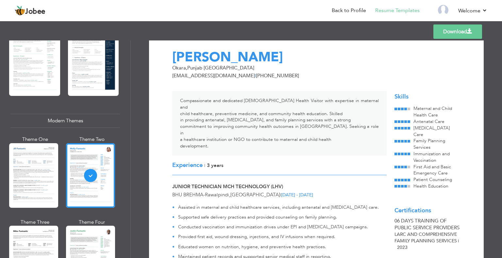
click at [441, 32] on link "Download" at bounding box center [457, 32] width 49 height 14
click at [348, 10] on link "Back to Profile" at bounding box center [349, 11] width 34 height 8
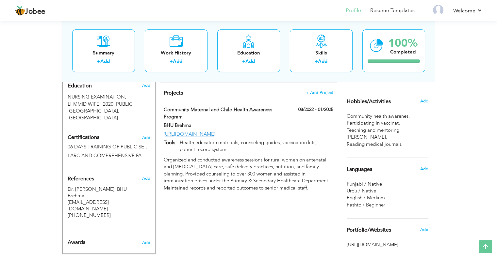
scroll to position [267, 0]
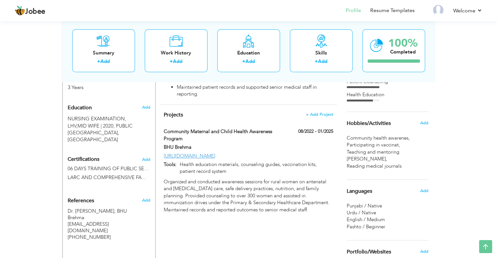
drag, startPoint x: 423, startPoint y: 124, endPoint x: 387, endPoint y: 139, distance: 39.3
click at [399, 139] on div "Hobbies/Activities Add Community health awarenes , Participating in vaccinat , …" at bounding box center [388, 141] width 82 height 58
click at [353, 138] on span "Community health awarenes ," at bounding box center [379, 138] width 64 height 7
click at [370, 149] on span "Teaching and mentoring yo ," at bounding box center [388, 156] width 82 height 14
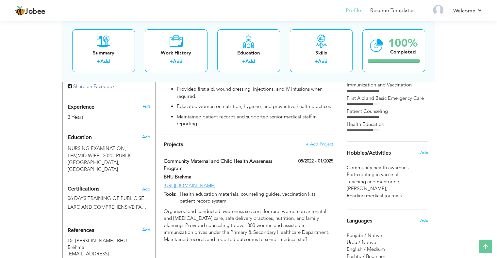
scroll to position [234, 0]
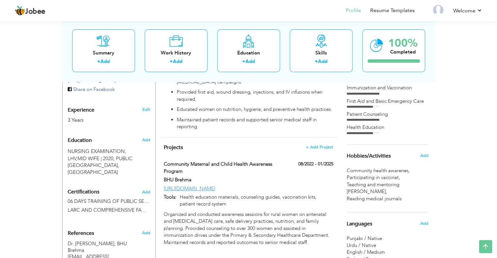
click at [377, 157] on span "Hobbies/Activities" at bounding box center [369, 157] width 44 height 6
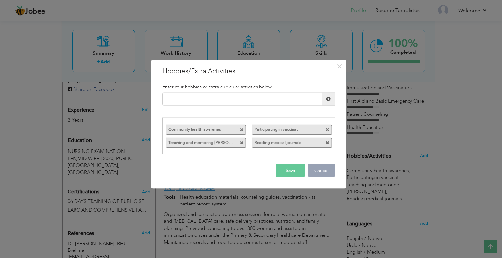
click at [321, 173] on button "Cancel" at bounding box center [321, 170] width 27 height 13
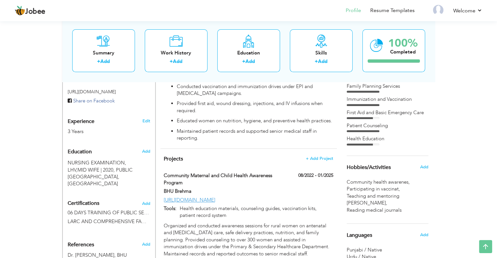
scroll to position [201, 0]
